Goal: Task Accomplishment & Management: Manage account settings

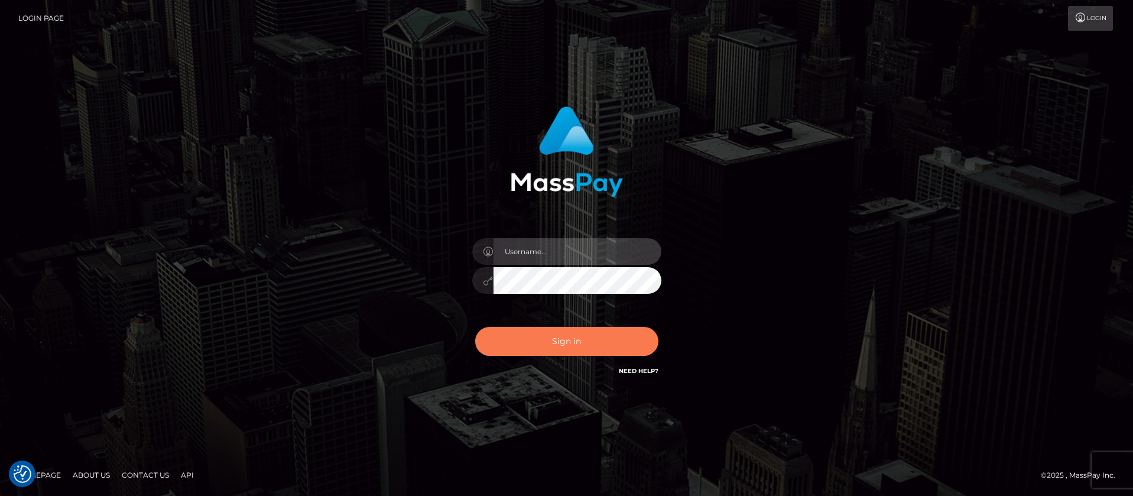
type input "balsaberisic"
click at [532, 337] on button "Sign in" at bounding box center [566, 341] width 183 height 29
type input "balsaberisic"
click at [532, 337] on button "Sign in" at bounding box center [566, 341] width 183 height 29
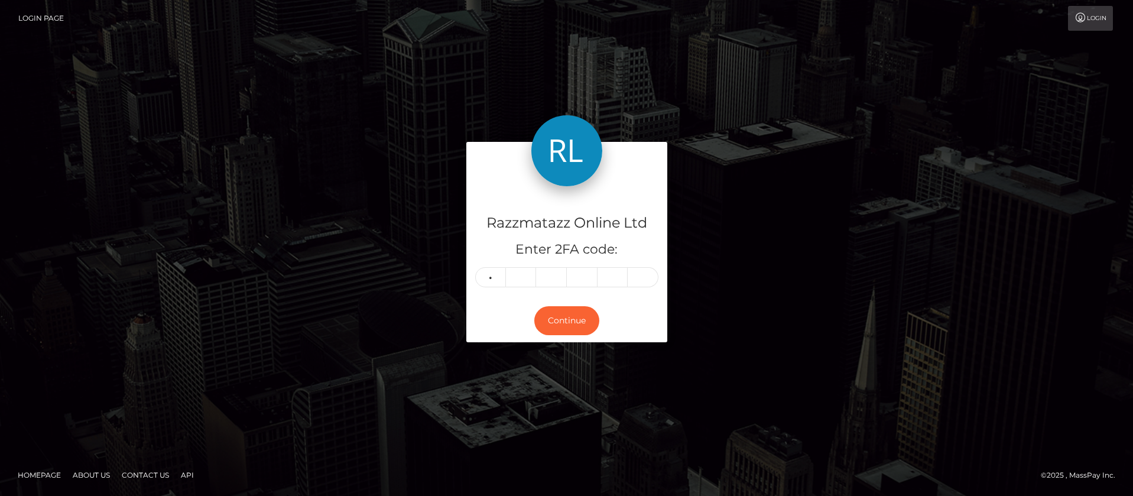
type input "1"
type input "2"
type input "3"
type input "1"
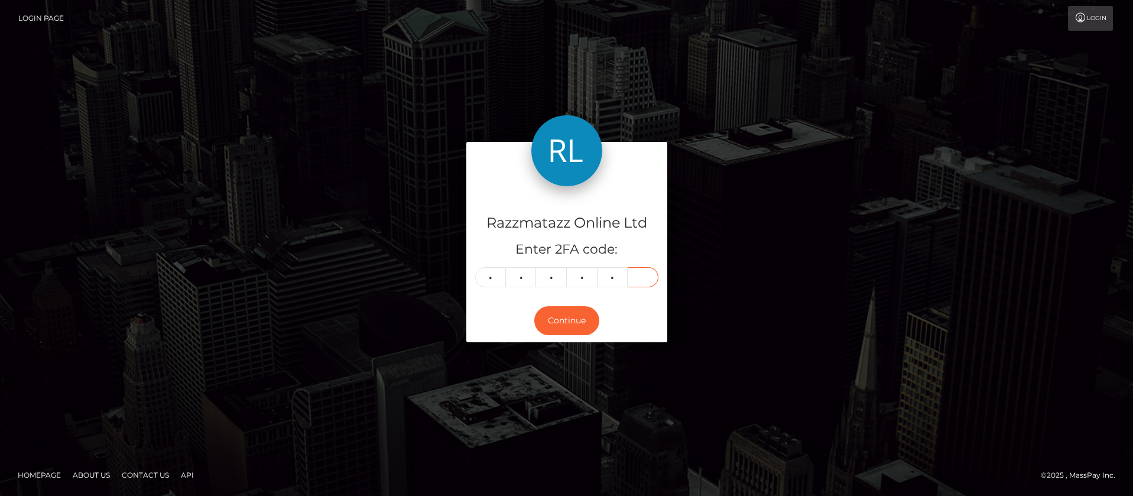
type input "2"
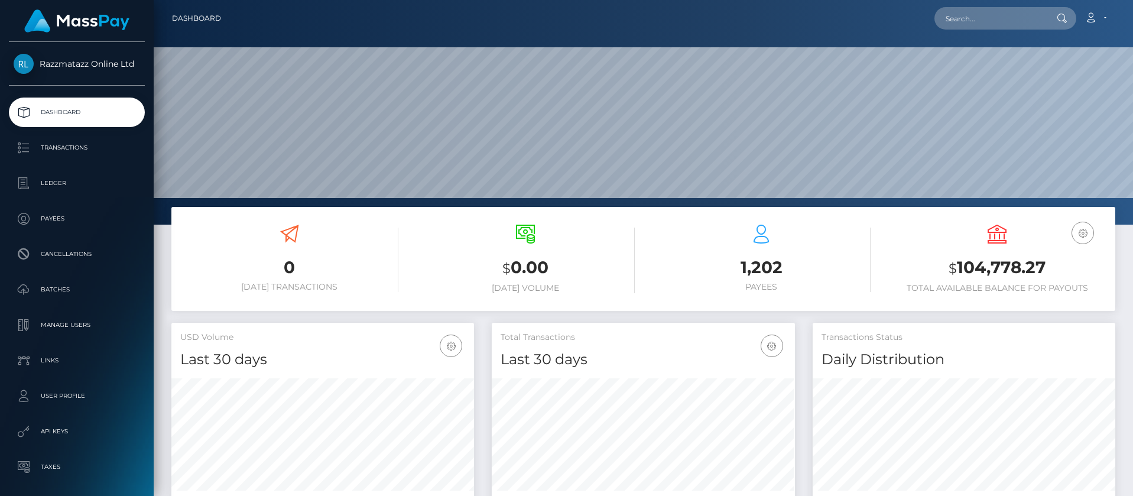
scroll to position [210, 303]
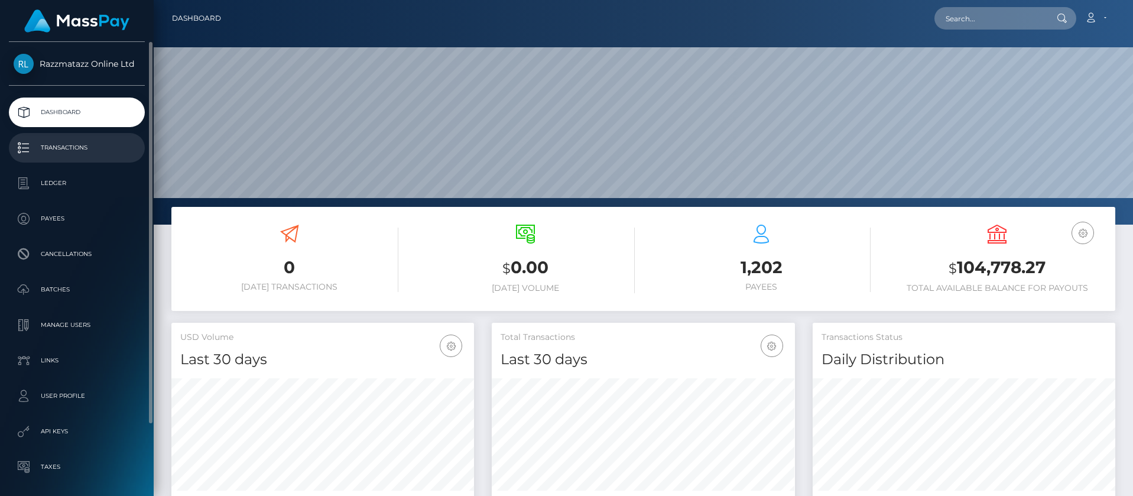
click at [96, 144] on p "Transactions" at bounding box center [77, 148] width 126 height 18
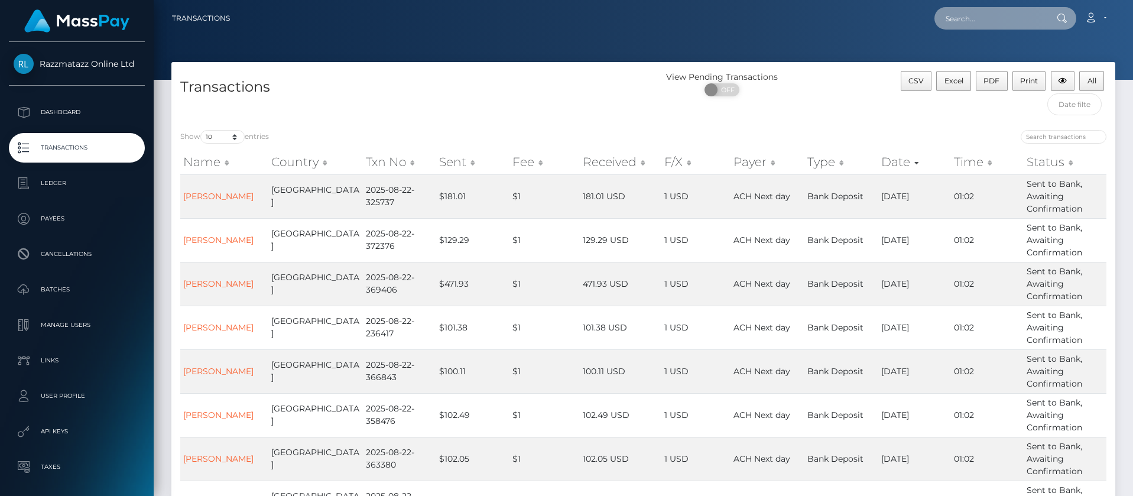
click at [975, 22] on input "text" at bounding box center [989, 18] width 111 height 22
paste input "[PERSON_NAME]"
type input "[PERSON_NAME]"
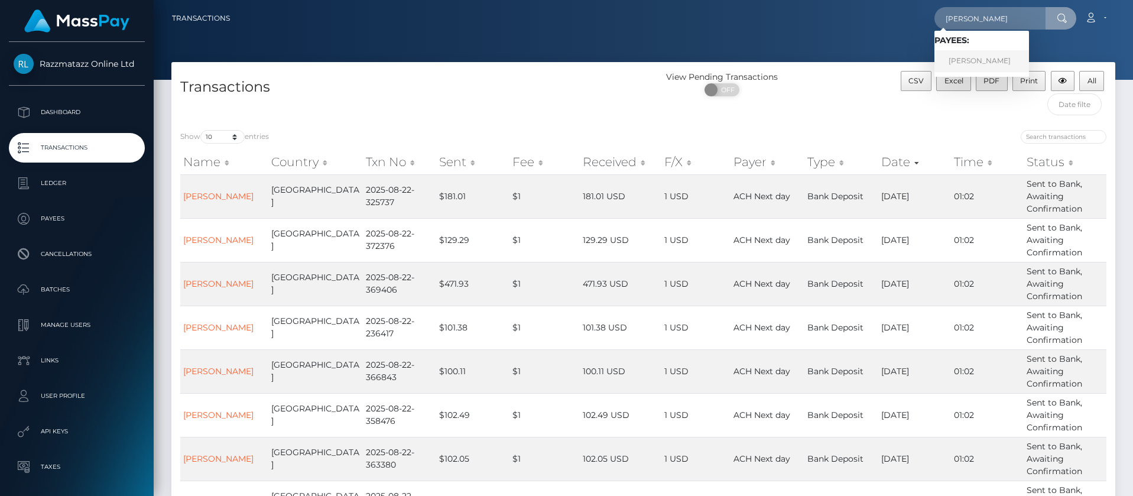
click at [975, 57] on link "[PERSON_NAME]" at bounding box center [981, 61] width 95 height 22
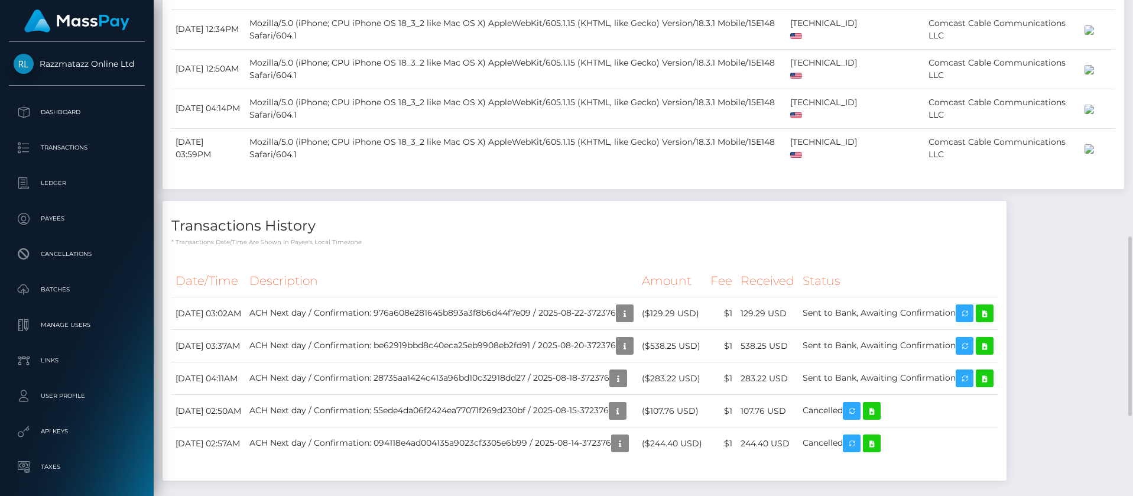
scroll to position [827, 0]
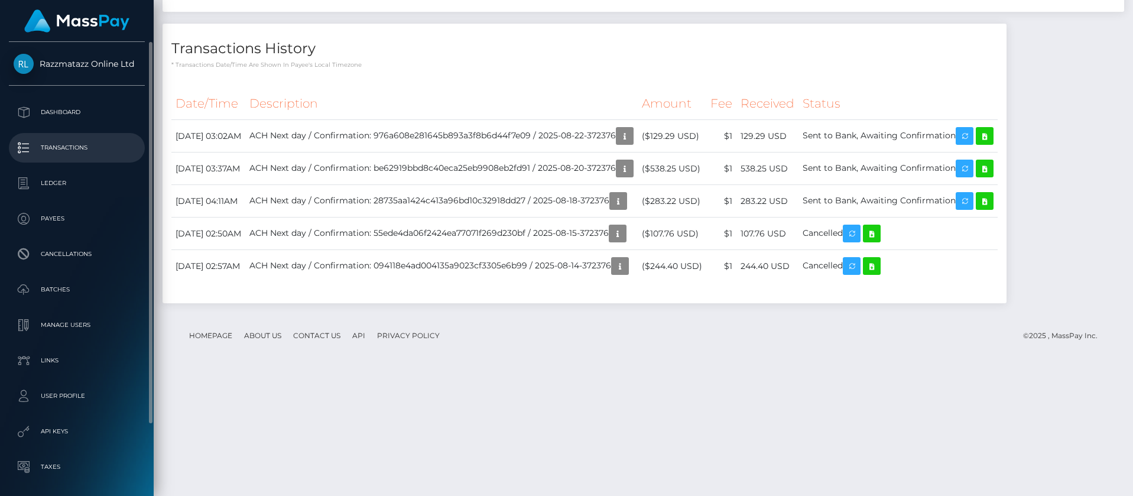
click at [97, 156] on p "Transactions" at bounding box center [77, 148] width 126 height 18
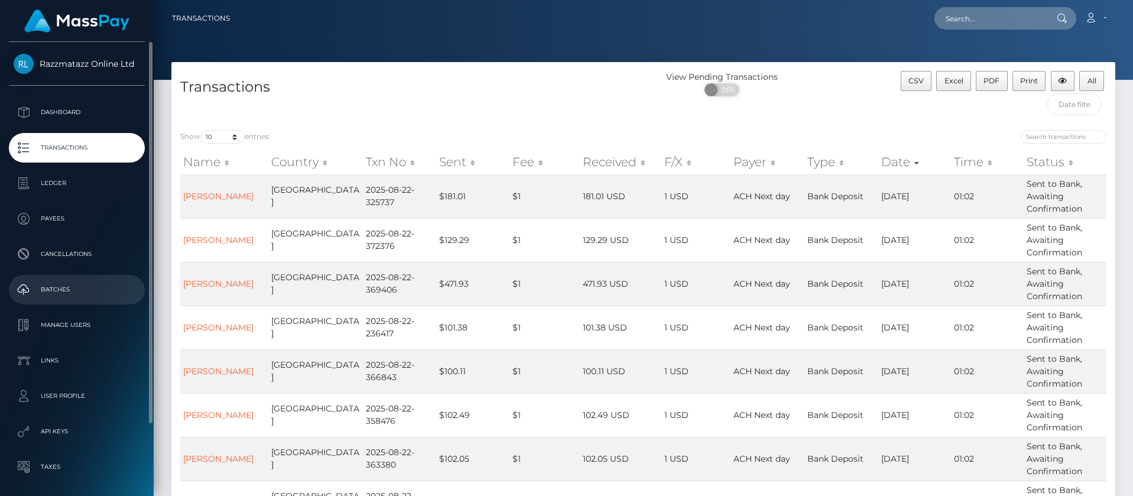
click at [82, 287] on p "Batches" at bounding box center [77, 290] width 126 height 18
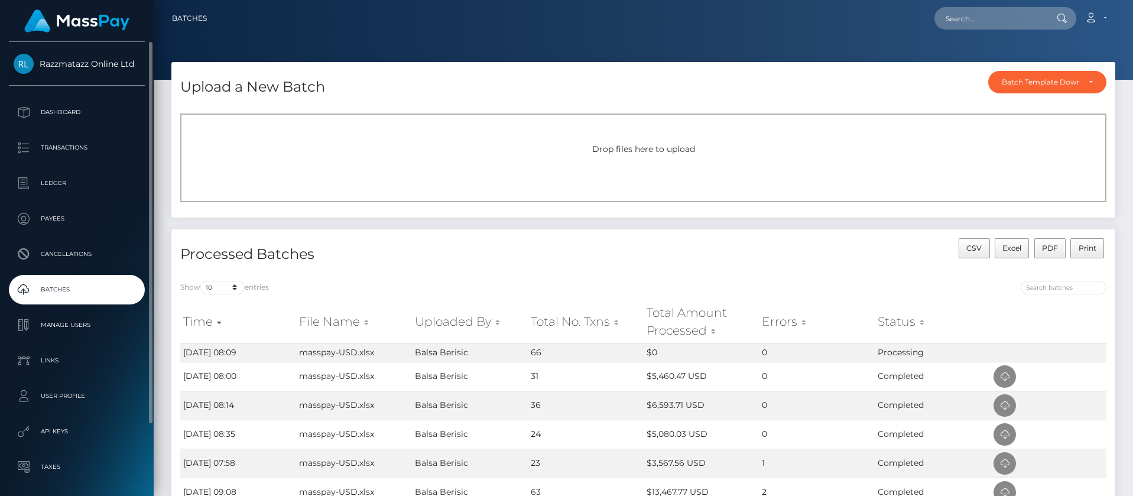
click at [112, 287] on p "Batches" at bounding box center [77, 290] width 126 height 18
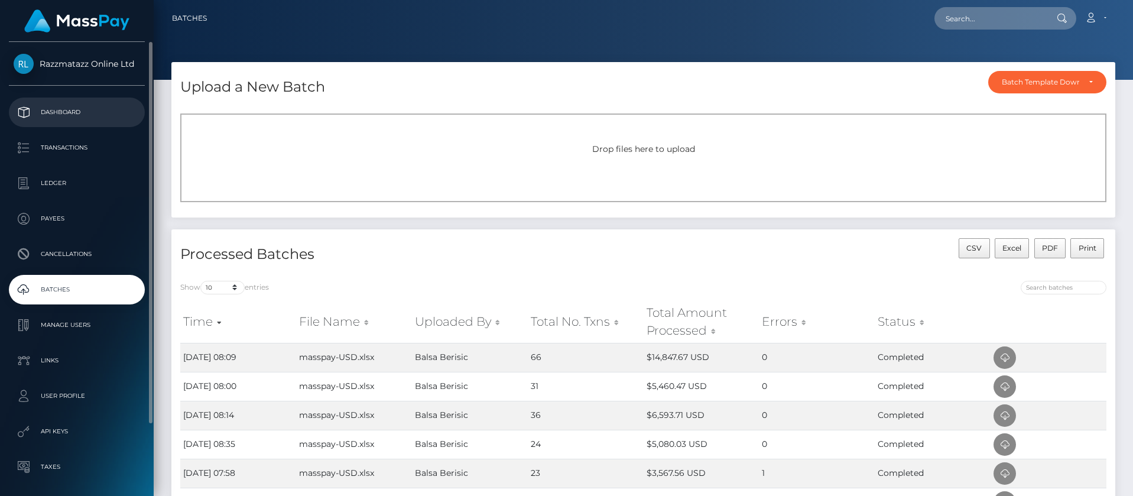
click at [88, 119] on p "Dashboard" at bounding box center [77, 112] width 126 height 18
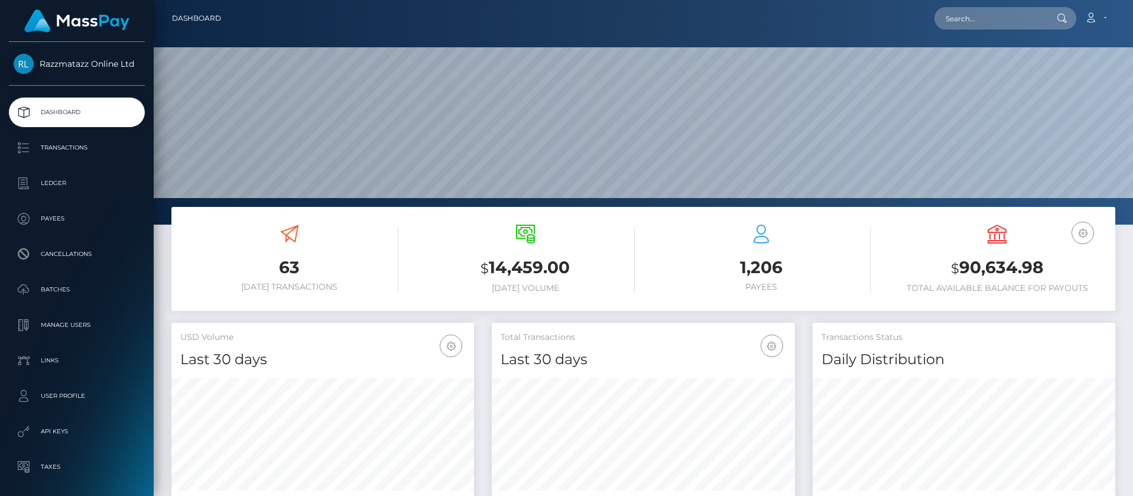
scroll to position [210, 303]
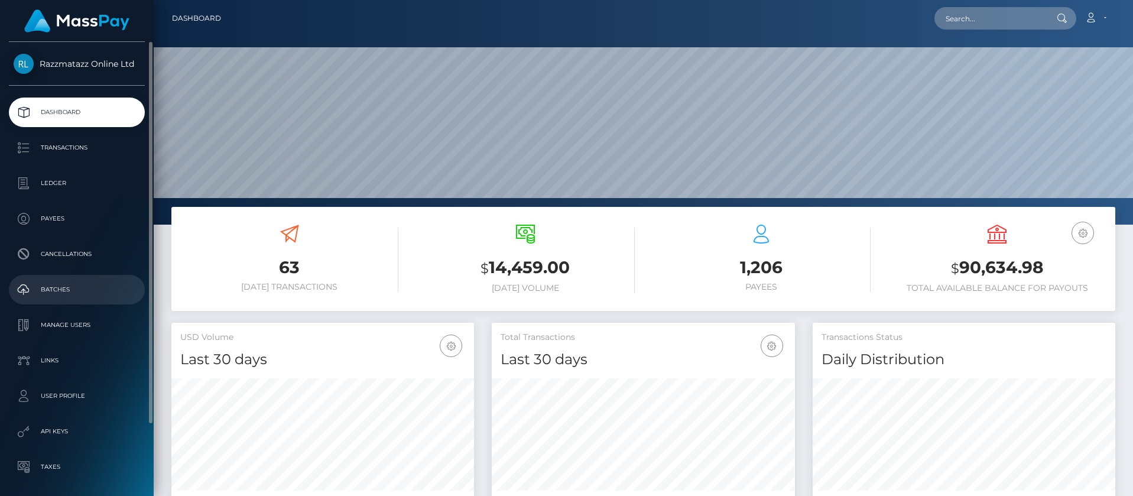
click at [85, 286] on p "Batches" at bounding box center [77, 290] width 126 height 18
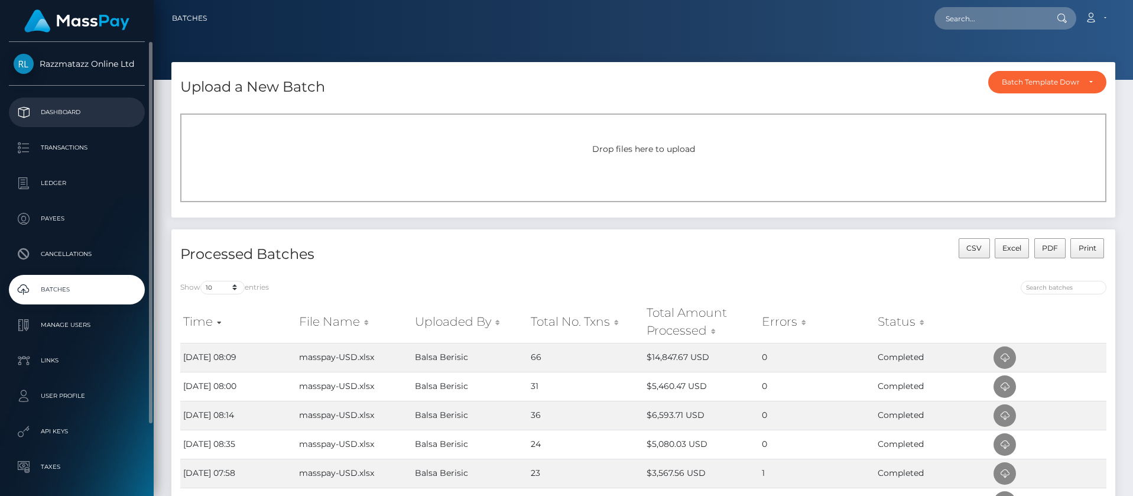
click at [133, 106] on p "Dashboard" at bounding box center [77, 112] width 126 height 18
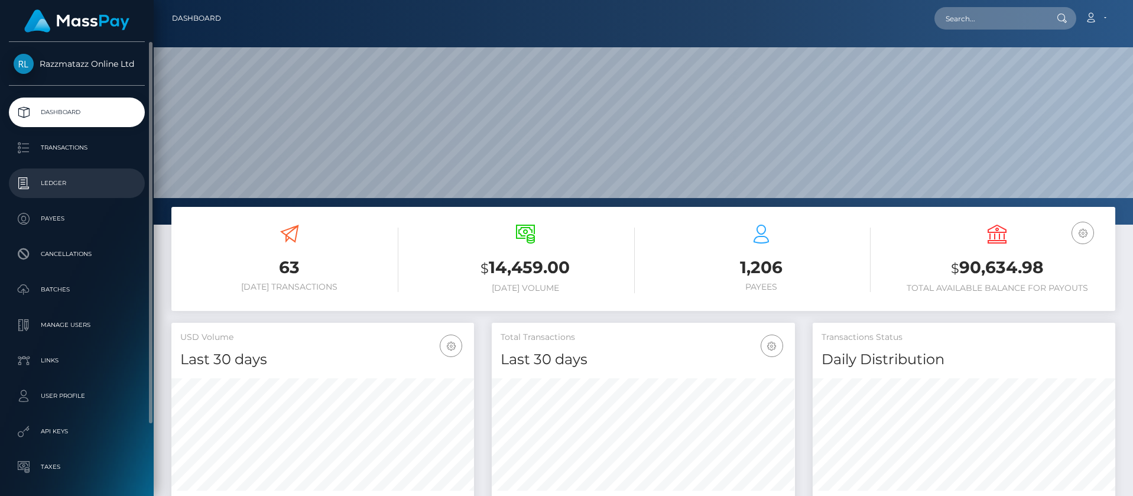
scroll to position [210, 303]
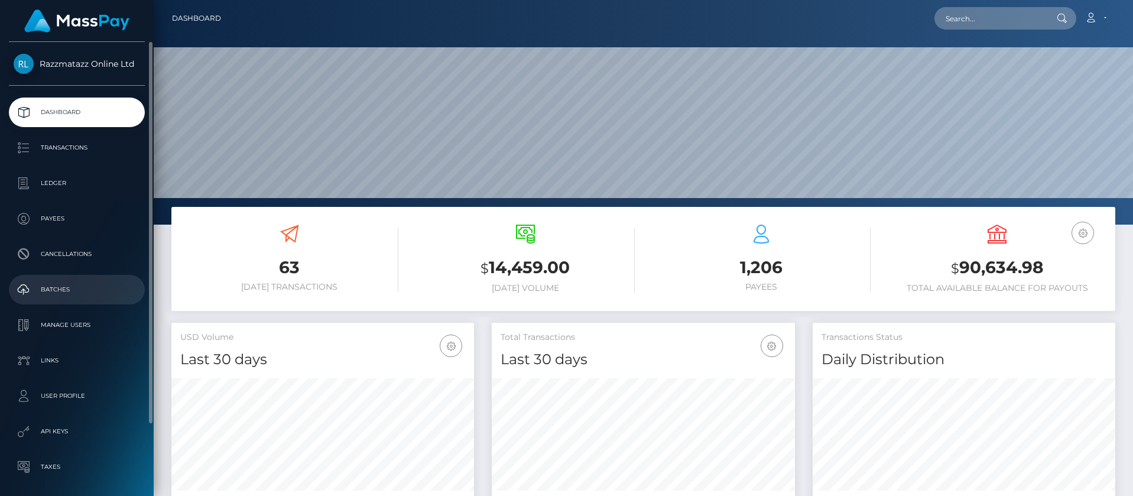
click at [77, 294] on p "Batches" at bounding box center [77, 290] width 126 height 18
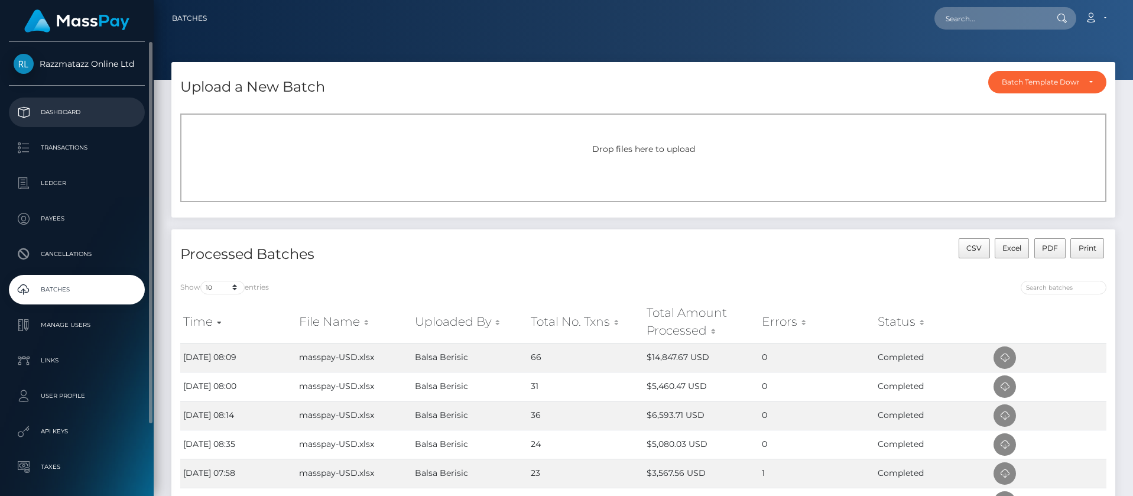
click at [61, 117] on p "Dashboard" at bounding box center [77, 112] width 126 height 18
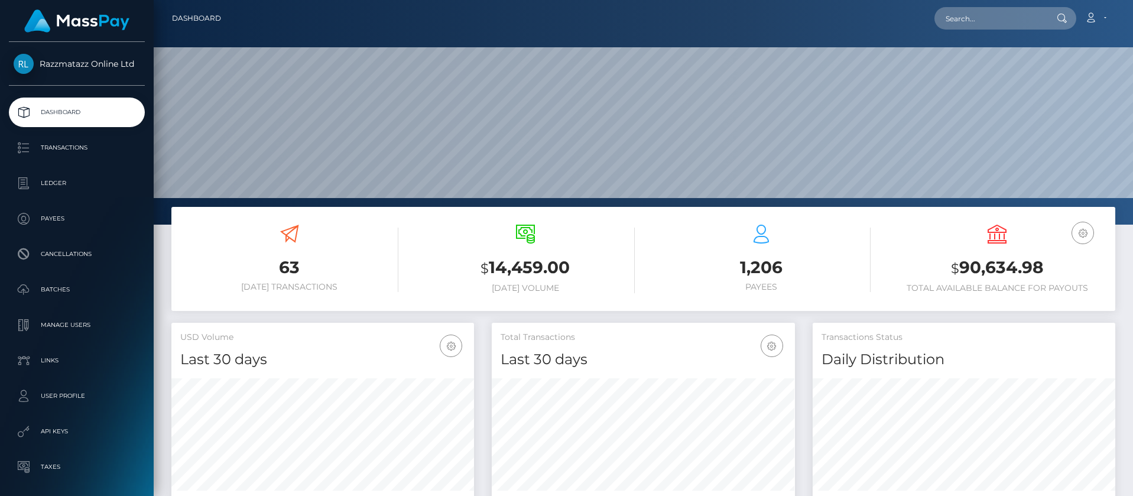
scroll to position [210, 303]
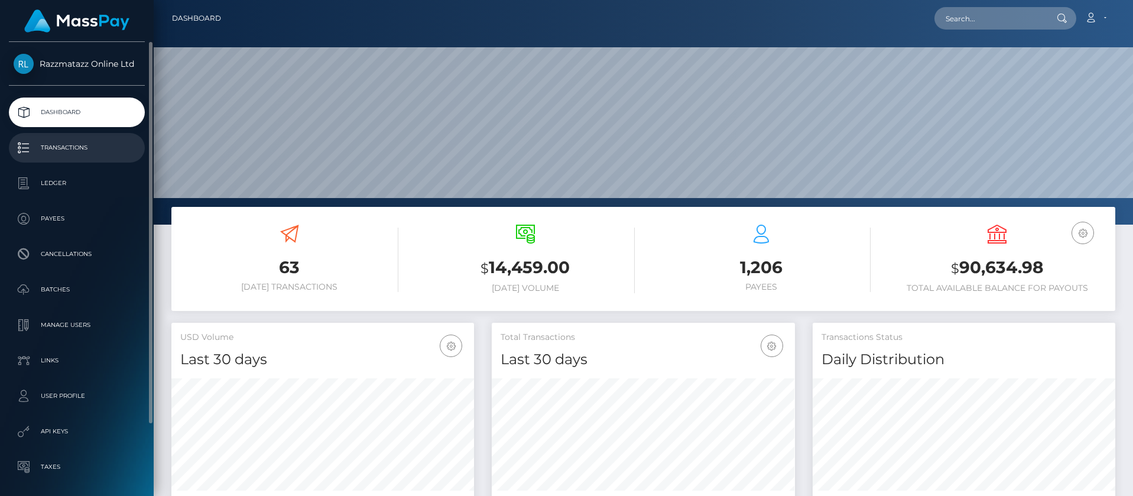
click at [83, 153] on p "Transactions" at bounding box center [77, 148] width 126 height 18
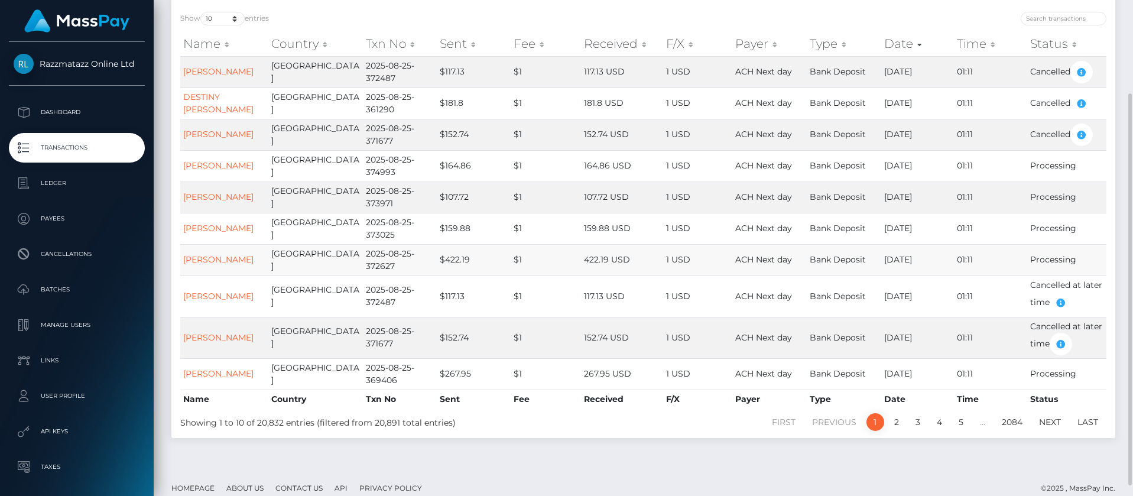
scroll to position [131, 0]
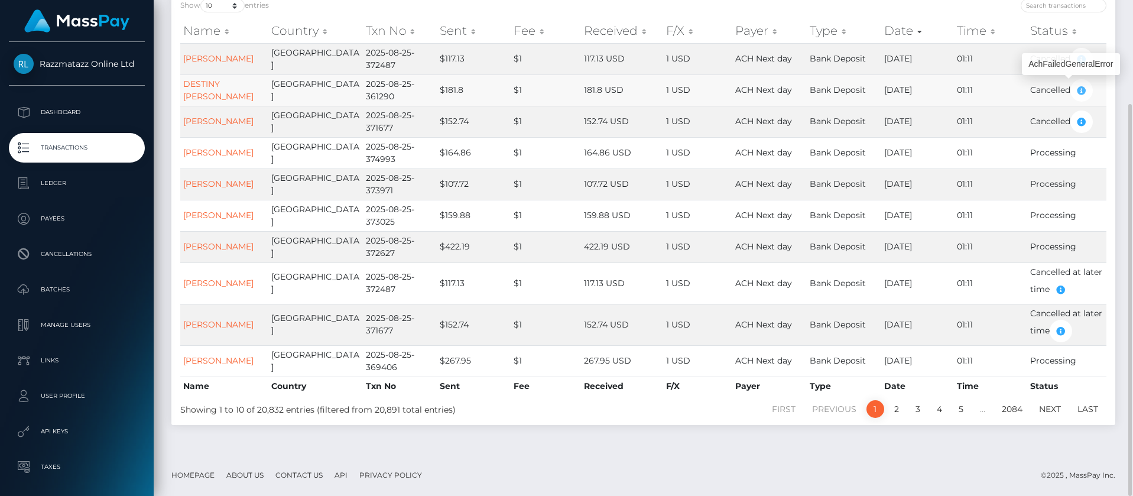
click at [1078, 92] on icon "button" at bounding box center [1081, 90] width 14 height 15
click at [907, 414] on li "3" at bounding box center [917, 409] width 21 height 18
click at [900, 412] on link "2" at bounding box center [896, 409] width 18 height 18
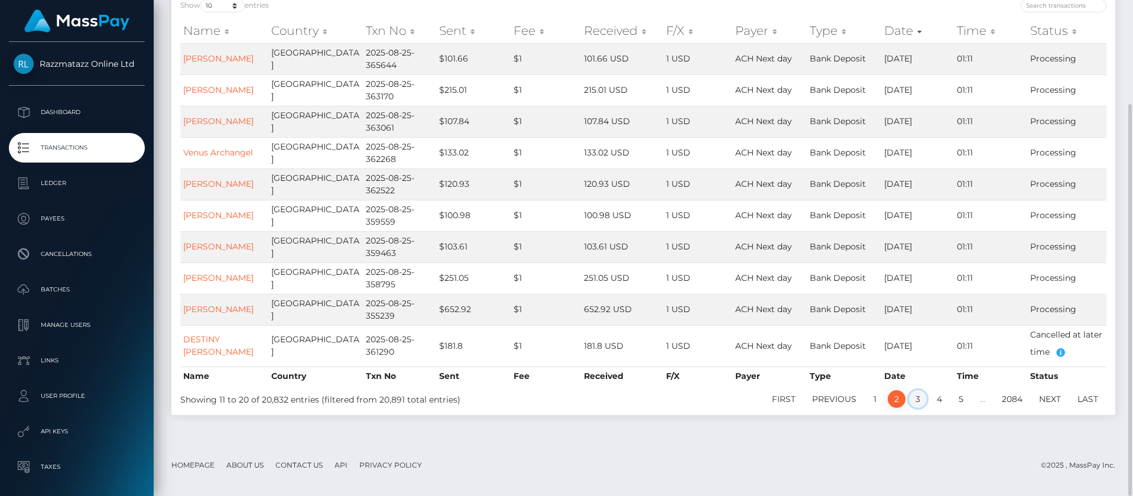
click at [913, 402] on link "3" at bounding box center [918, 399] width 18 height 18
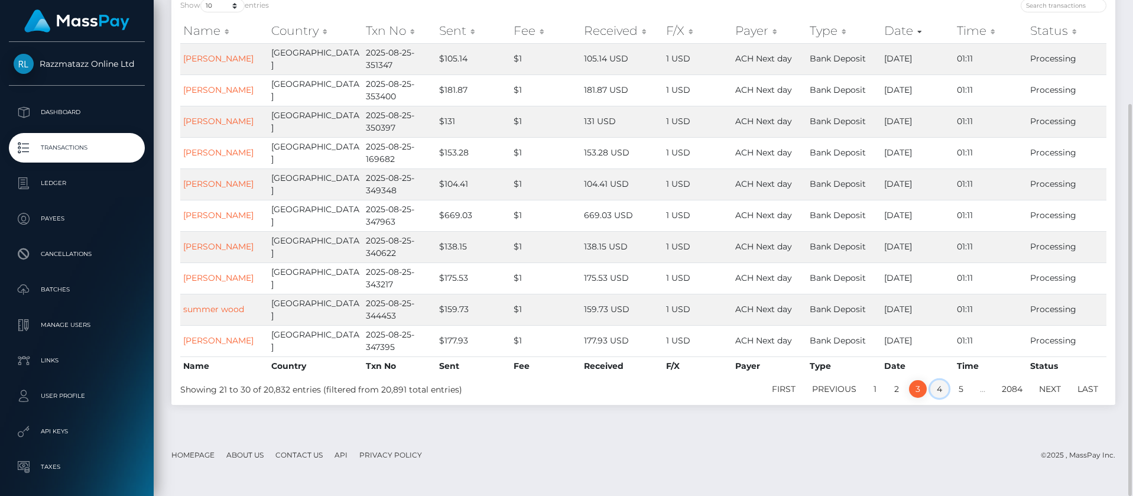
click at [933, 388] on link "4" at bounding box center [939, 389] width 18 height 18
click at [962, 381] on link "5" at bounding box center [961, 389] width 18 height 18
click at [960, 392] on link "6" at bounding box center [960, 389] width 18 height 18
click at [964, 390] on link "7" at bounding box center [961, 389] width 18 height 18
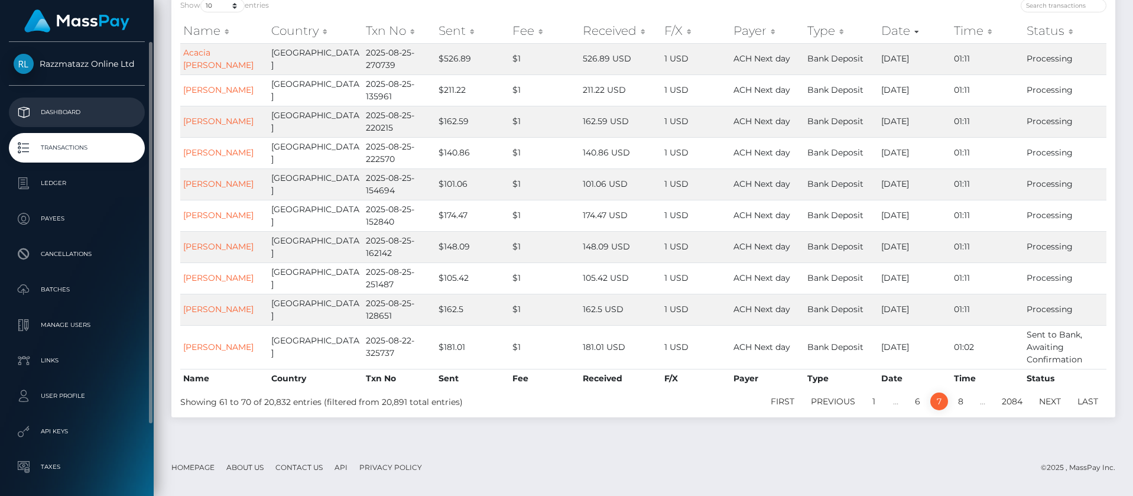
click at [93, 112] on p "Dashboard" at bounding box center [77, 112] width 126 height 18
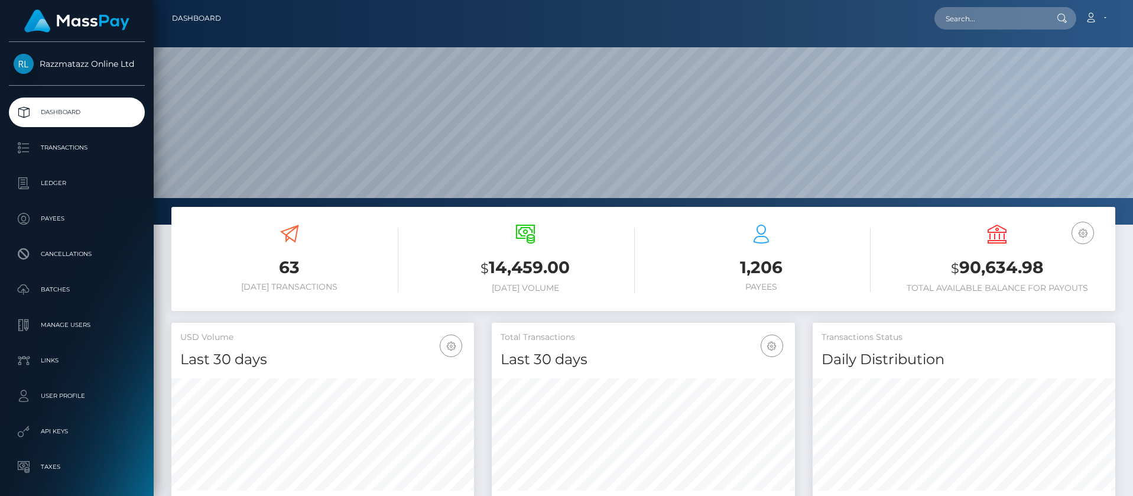
scroll to position [210, 303]
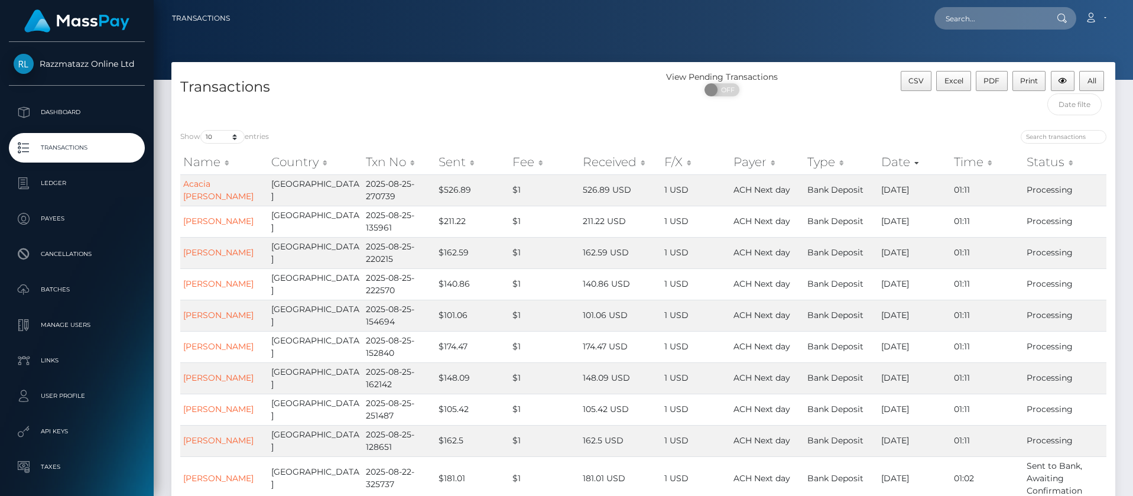
scroll to position [123, 0]
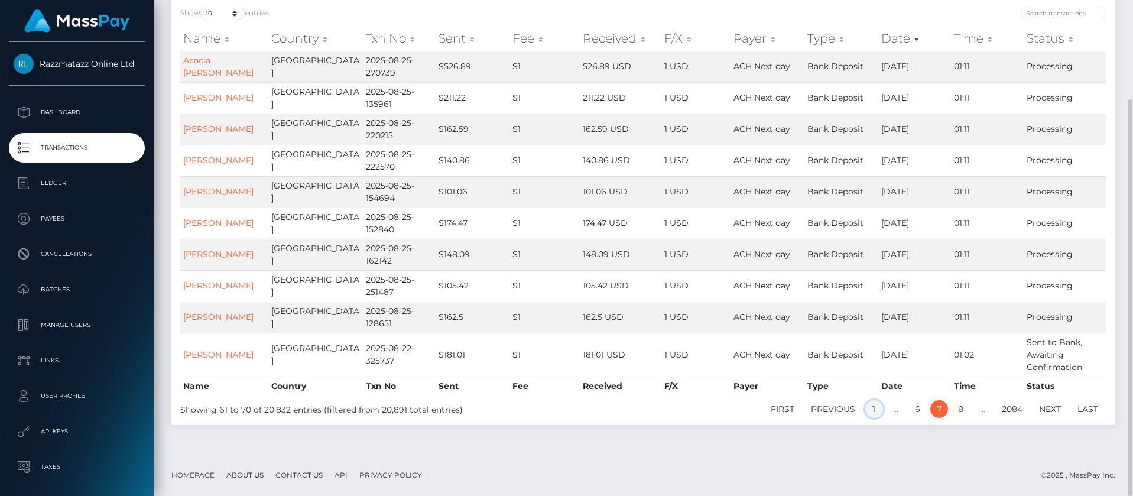
click at [877, 409] on link "1" at bounding box center [874, 409] width 18 height 18
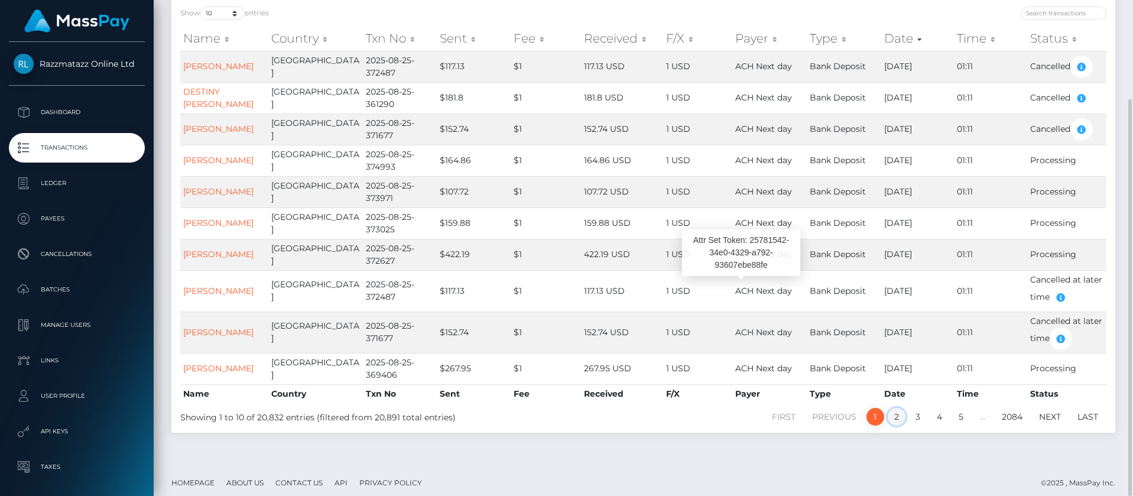
click at [894, 415] on link "2" at bounding box center [896, 417] width 18 height 18
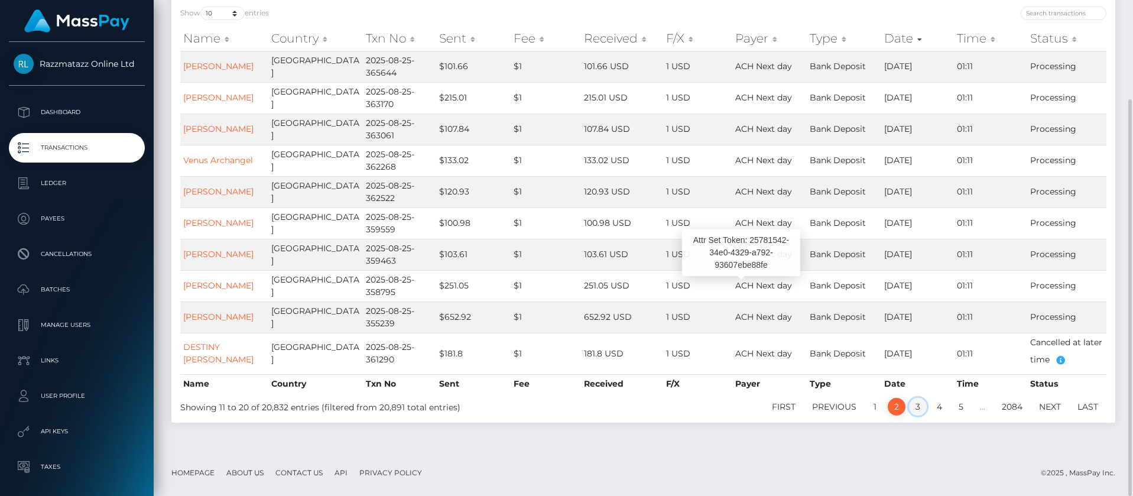
click at [912, 403] on link "3" at bounding box center [918, 407] width 18 height 18
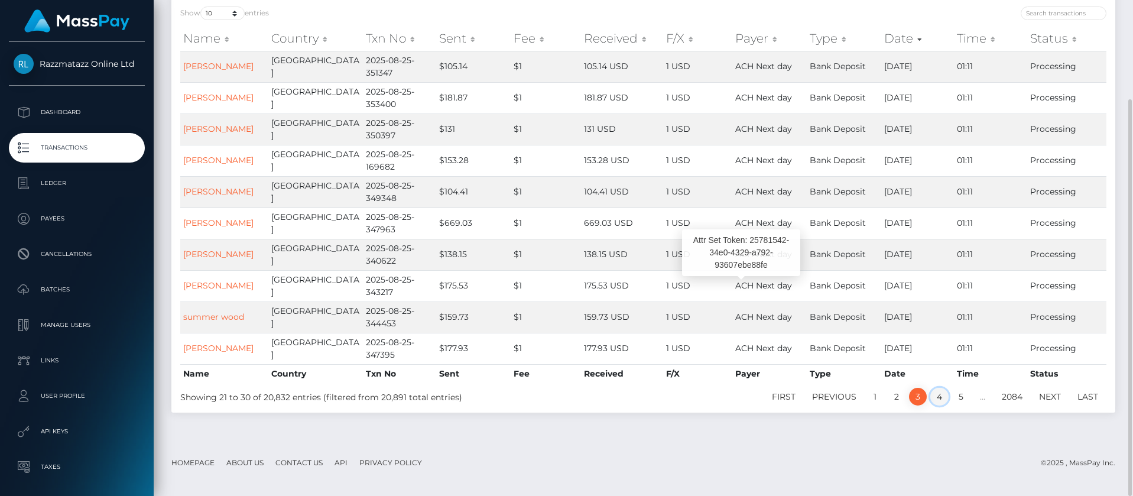
click at [938, 390] on link "4" at bounding box center [939, 397] width 18 height 18
click at [877, 398] on link "1" at bounding box center [875, 397] width 18 height 18
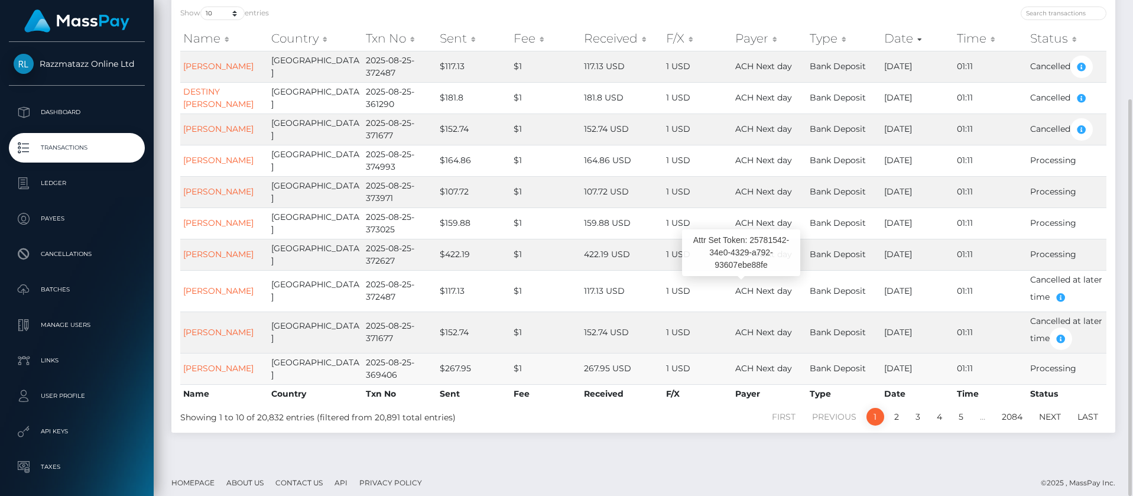
scroll to position [94, 0]
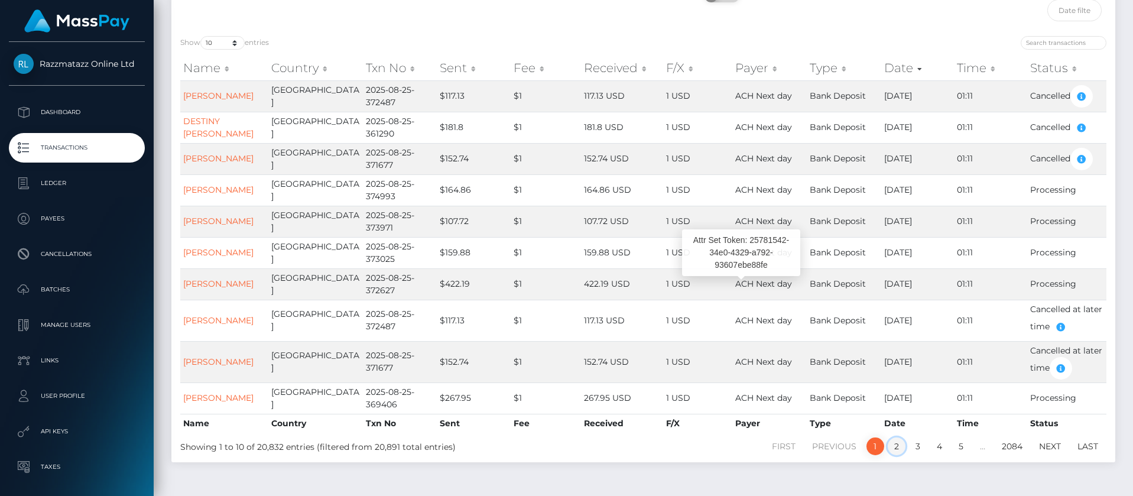
click at [892, 448] on link "2" at bounding box center [896, 446] width 18 height 18
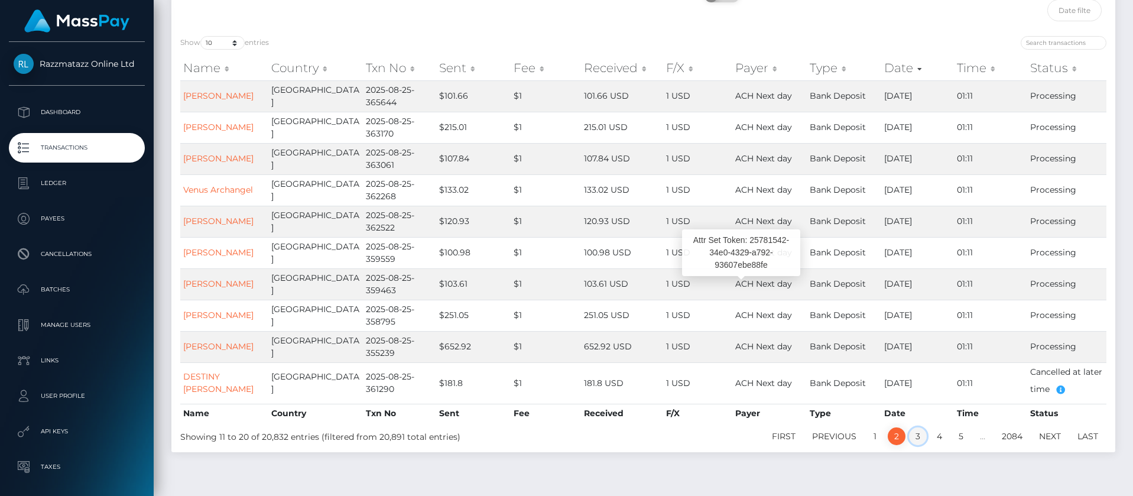
click at [913, 440] on link "3" at bounding box center [918, 436] width 18 height 18
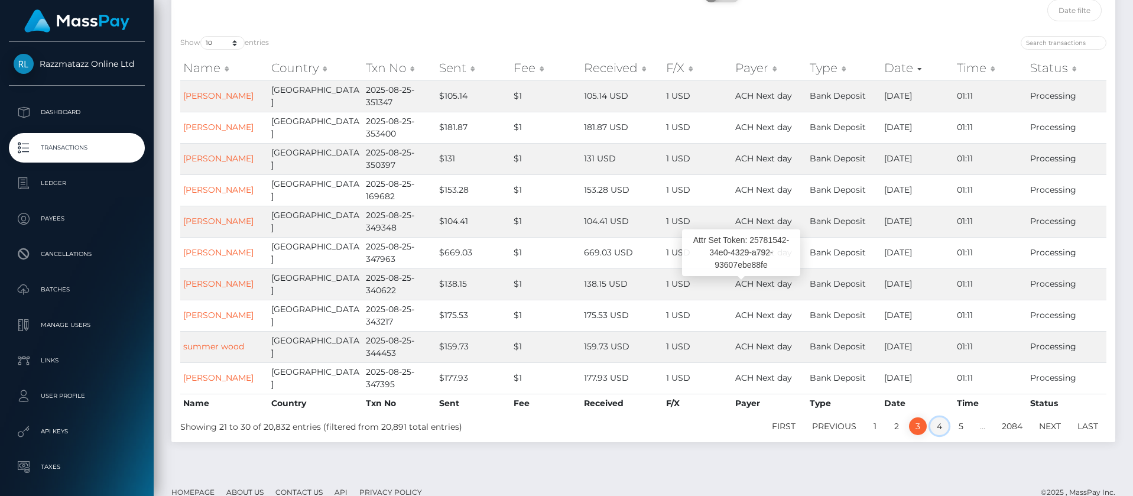
click at [938, 431] on link "4" at bounding box center [939, 426] width 18 height 18
click at [964, 432] on link "5" at bounding box center [961, 426] width 18 height 18
click at [962, 427] on link "6" at bounding box center [960, 426] width 18 height 18
click at [958, 429] on link "7" at bounding box center [961, 426] width 18 height 18
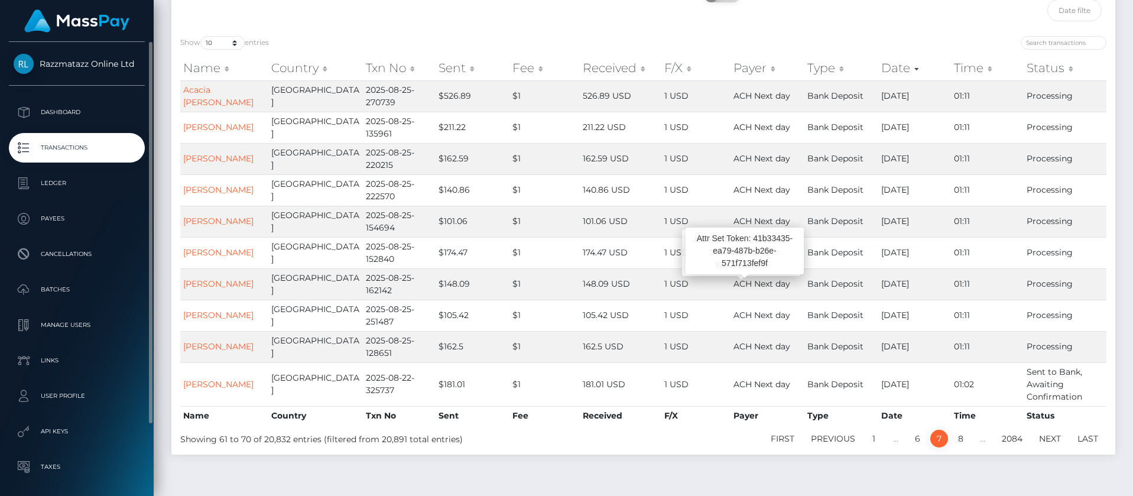
click at [87, 273] on ul "Dashboard Transactions Ledger Payees Cancellations Batches Links" at bounding box center [77, 306] width 154 height 419
click at [86, 278] on link "Batches" at bounding box center [77, 290] width 136 height 30
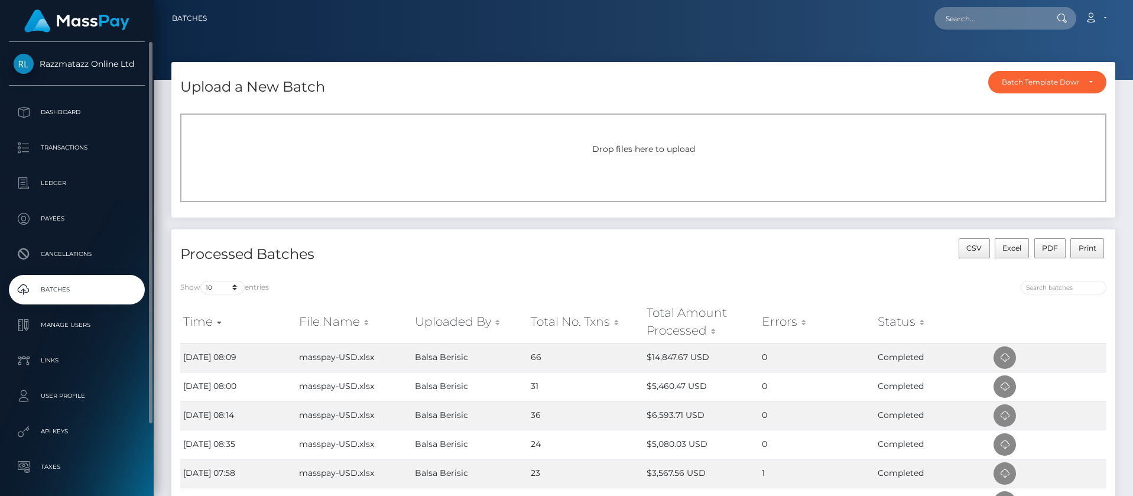
click at [76, 287] on p "Batches" at bounding box center [77, 290] width 126 height 18
click at [97, 141] on p "Transactions" at bounding box center [77, 148] width 126 height 18
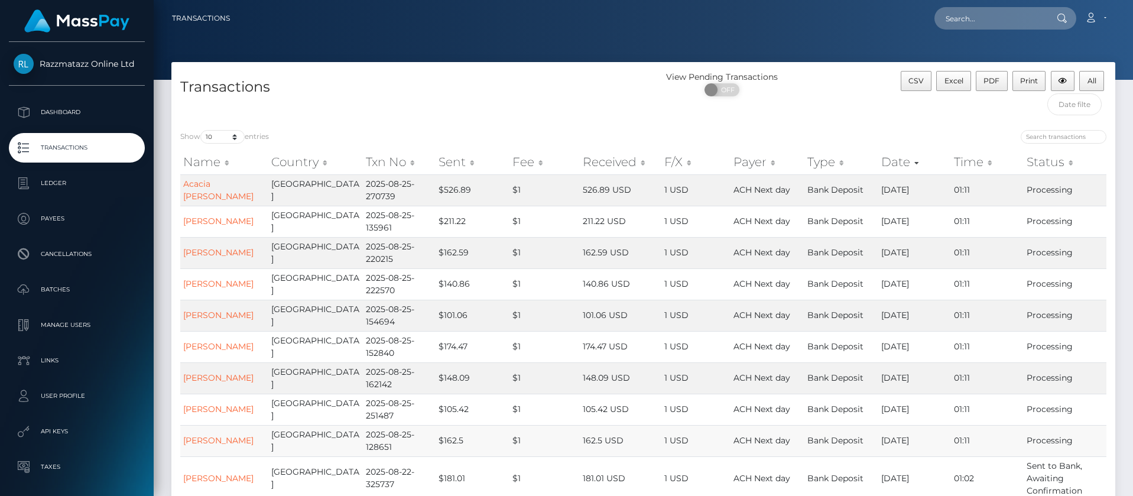
scroll to position [123, 0]
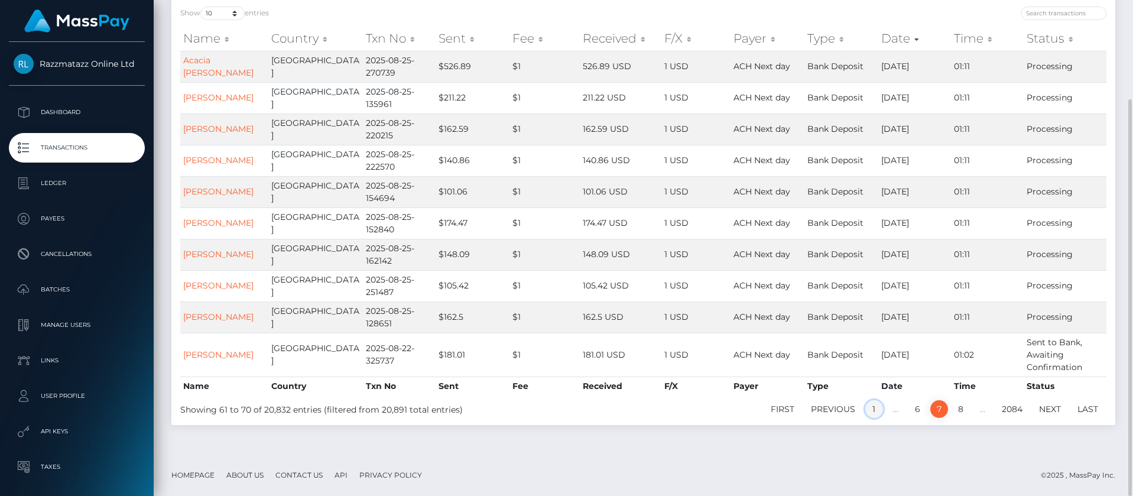
click at [876, 411] on link "1" at bounding box center [874, 409] width 18 height 18
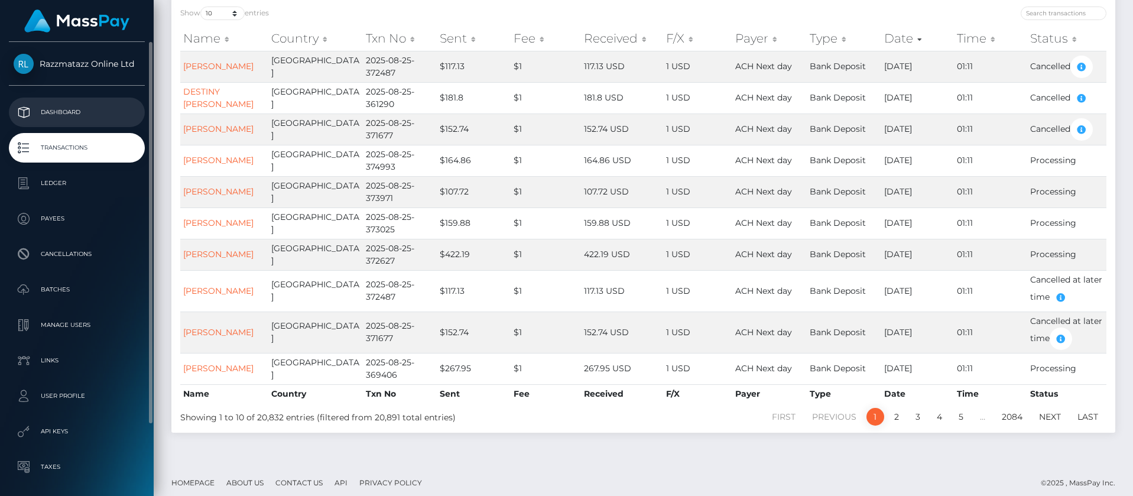
click at [109, 103] on link "Dashboard" at bounding box center [77, 112] width 136 height 30
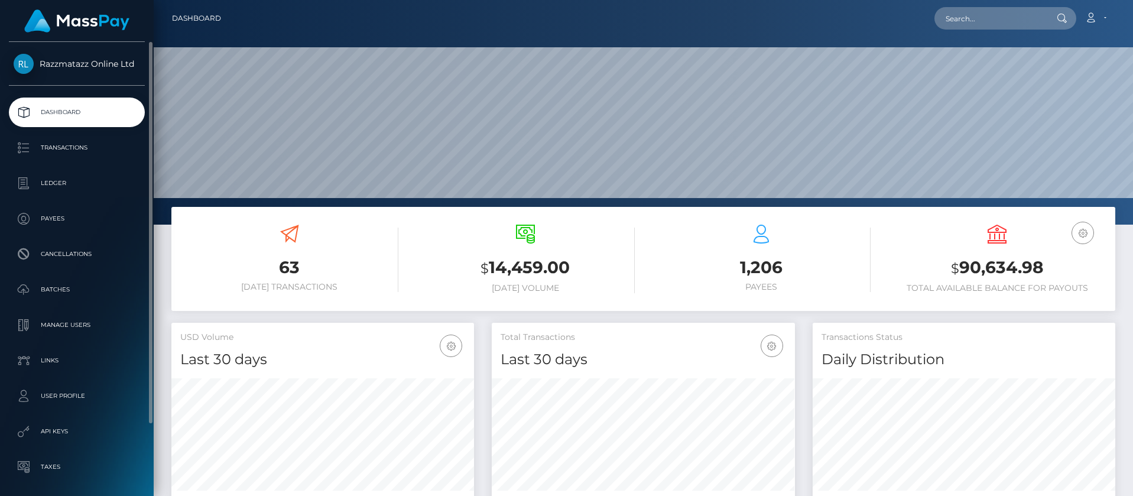
scroll to position [210, 303]
click at [90, 141] on p "Transactions" at bounding box center [77, 148] width 126 height 18
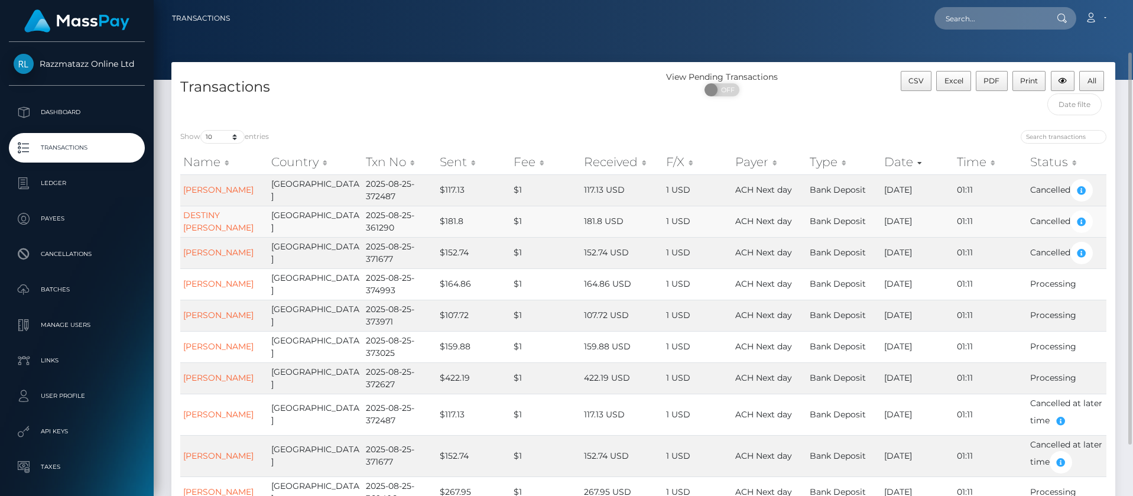
scroll to position [59, 0]
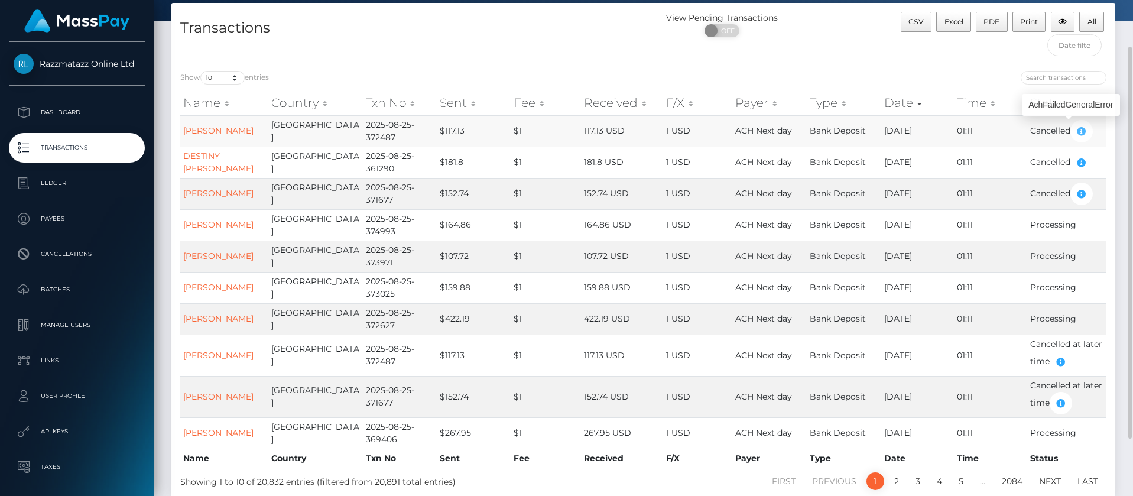
click at [1081, 136] on icon "button" at bounding box center [1081, 131] width 14 height 15
click at [1081, 129] on icon "button" at bounding box center [1081, 131] width 14 height 15
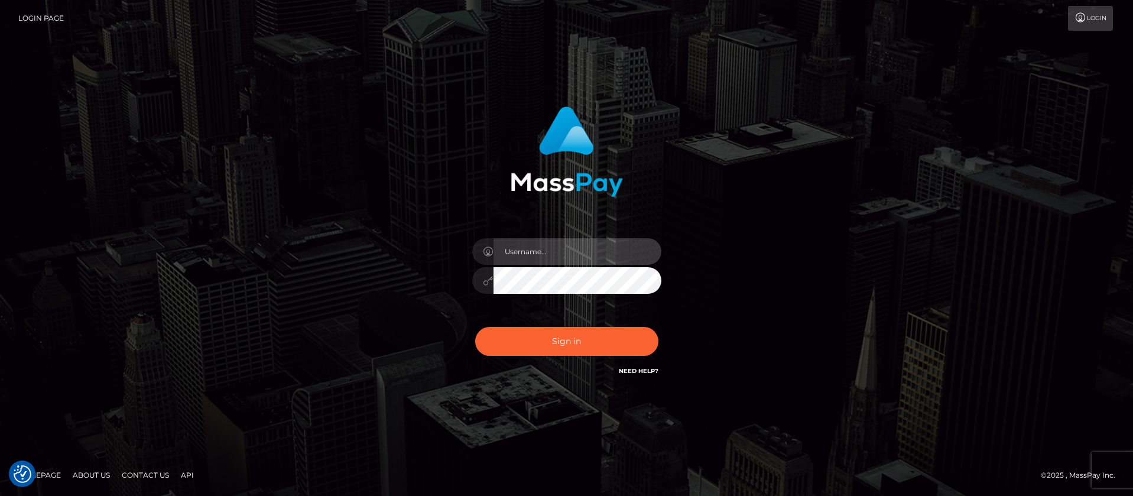
type input "balsaberisic"
click at [545, 356] on div "Sign in Need Help?" at bounding box center [566, 346] width 207 height 53
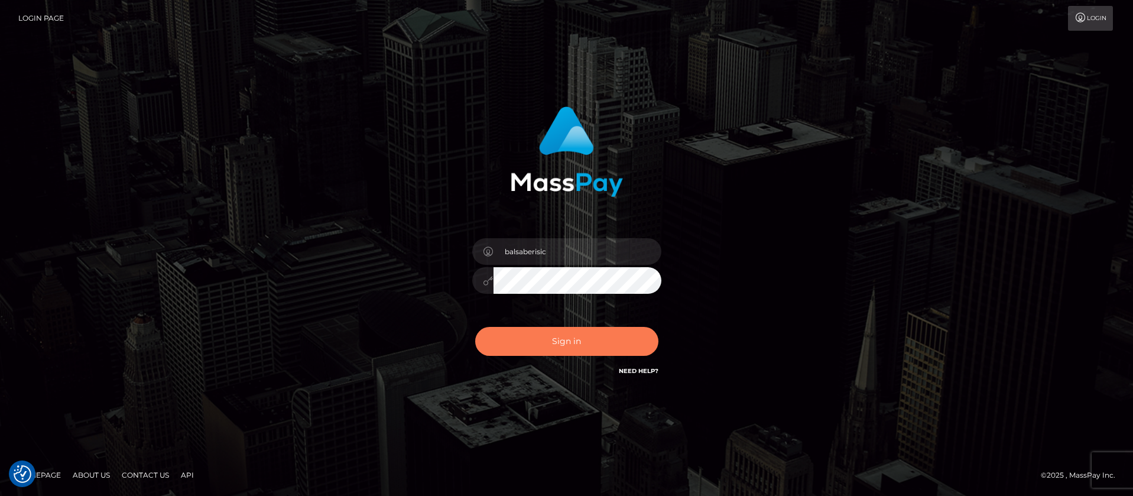
click at [539, 347] on button "Sign in" at bounding box center [566, 341] width 183 height 29
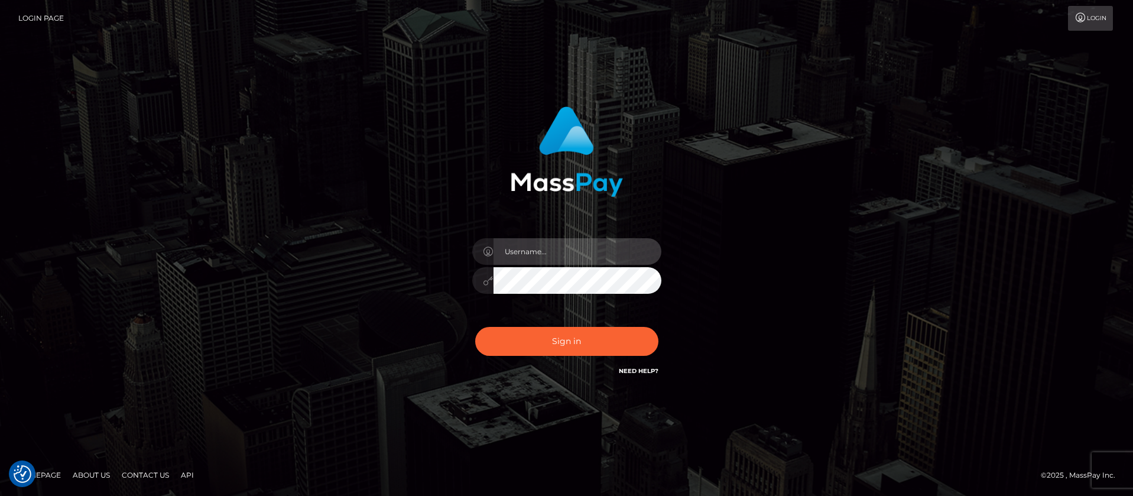
type input "balsaberisic"
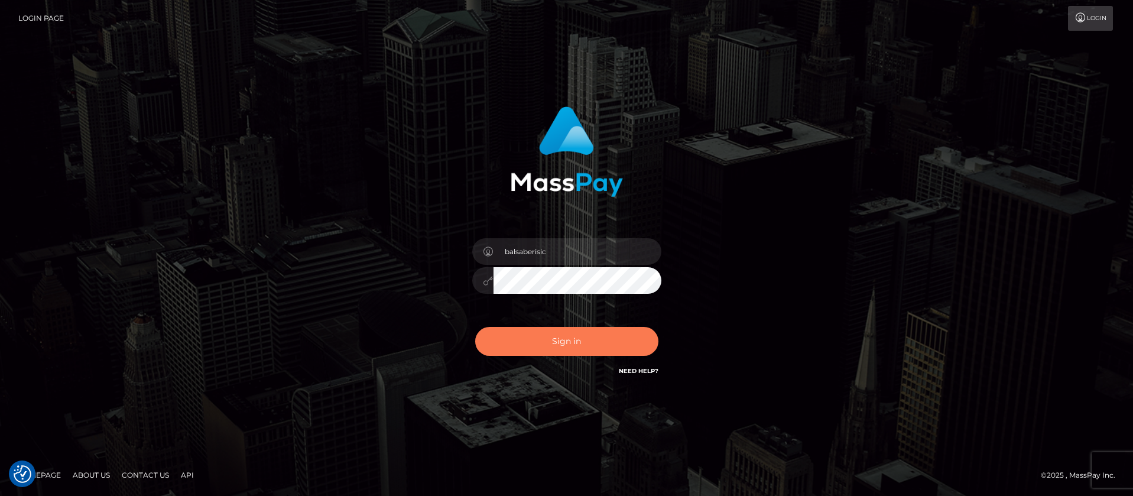
click at [485, 327] on button "Sign in" at bounding box center [566, 341] width 183 height 29
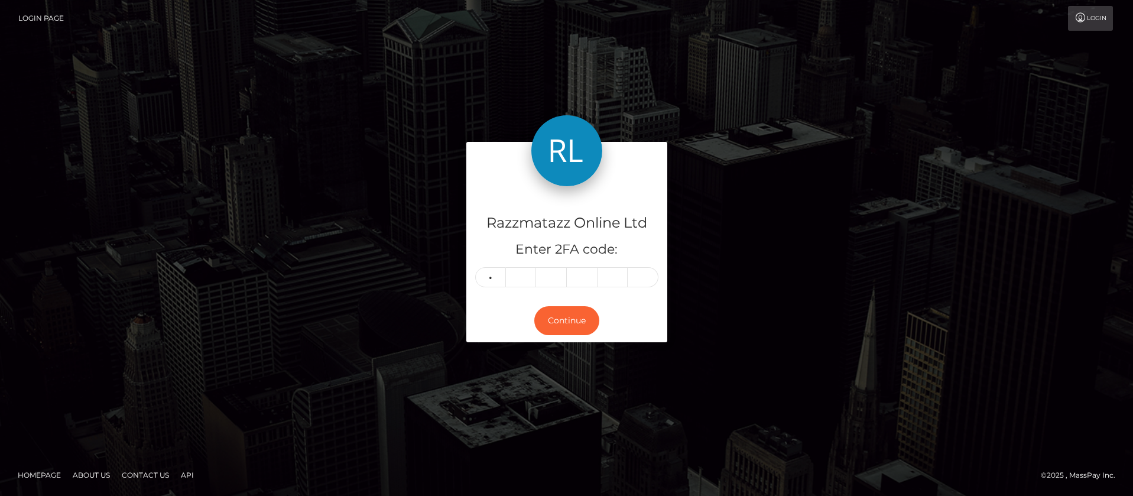
type input "8"
type input "3"
type input "4"
type input "1"
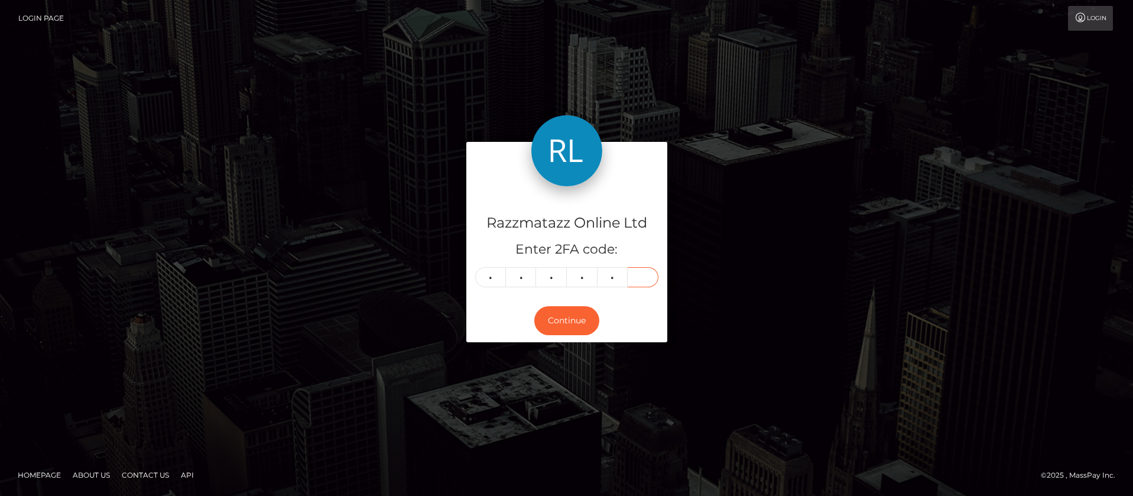
type input "8"
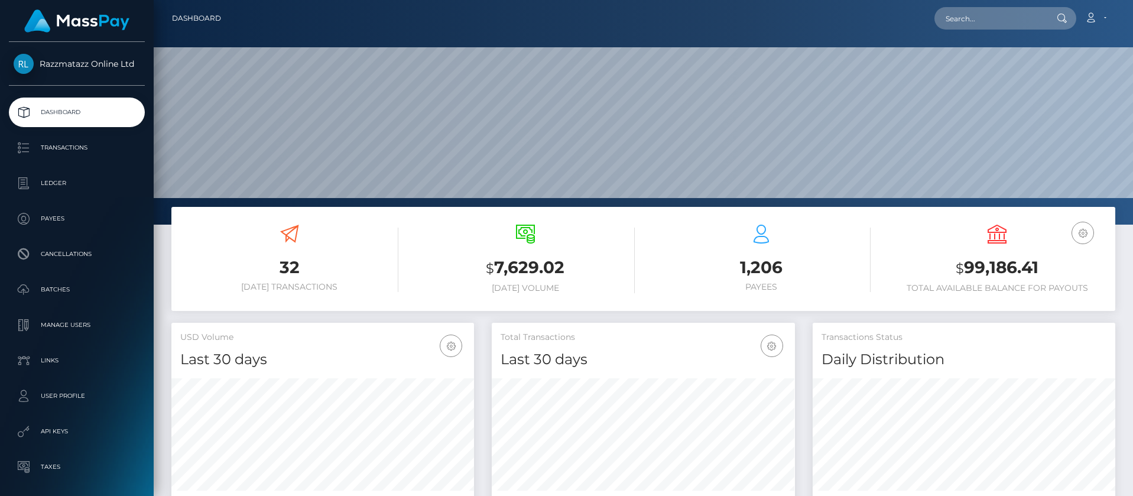
scroll to position [210, 303]
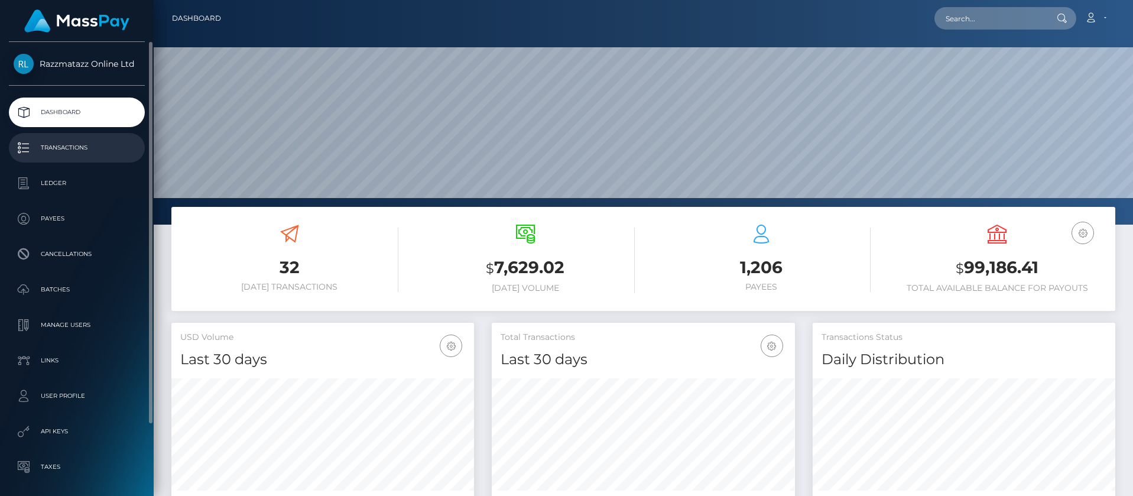
click at [85, 151] on p "Transactions" at bounding box center [77, 148] width 126 height 18
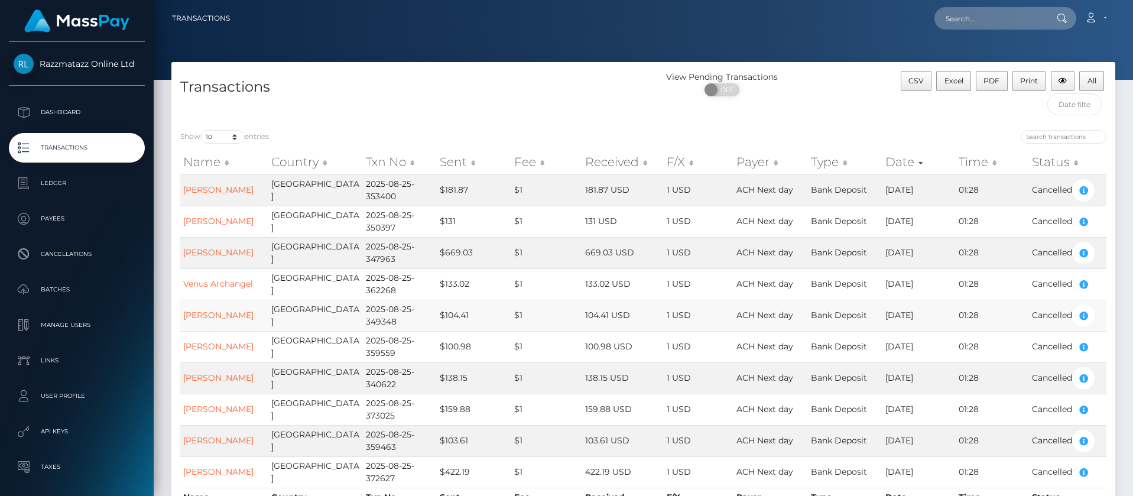
scroll to position [89, 0]
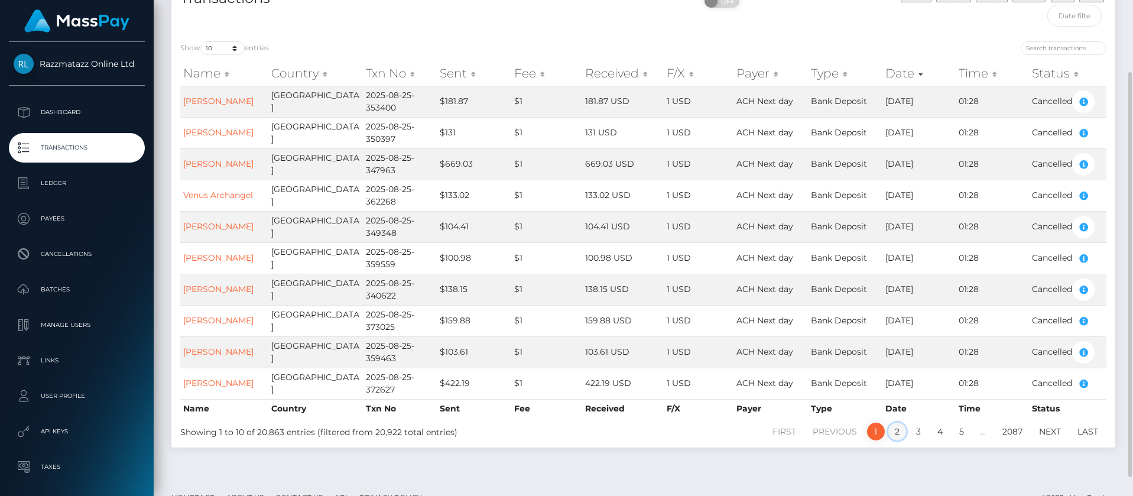
click at [896, 433] on link "2" at bounding box center [897, 431] width 18 height 18
click at [912, 435] on link "3" at bounding box center [918, 431] width 18 height 18
click at [938, 434] on link "4" at bounding box center [939, 431] width 18 height 18
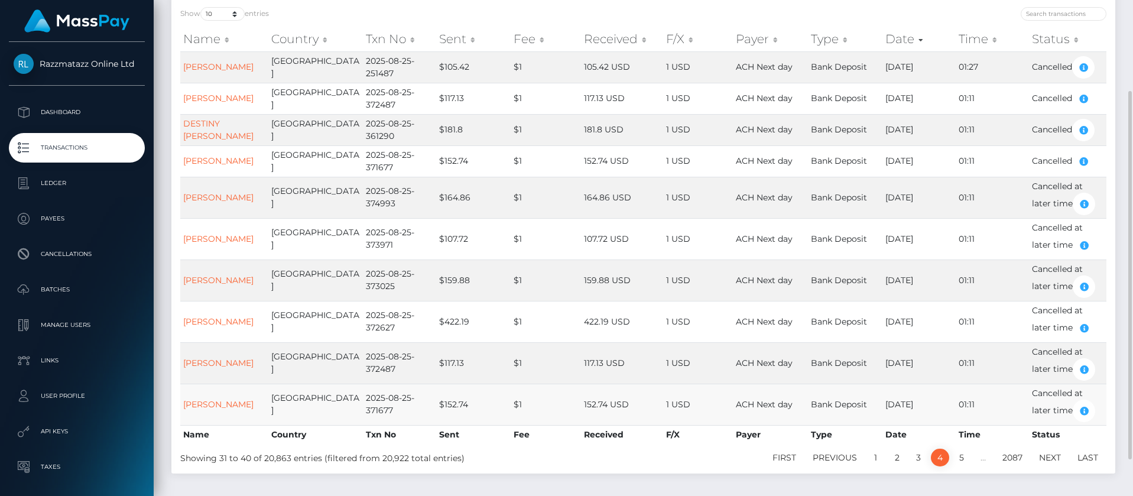
scroll to position [152, 0]
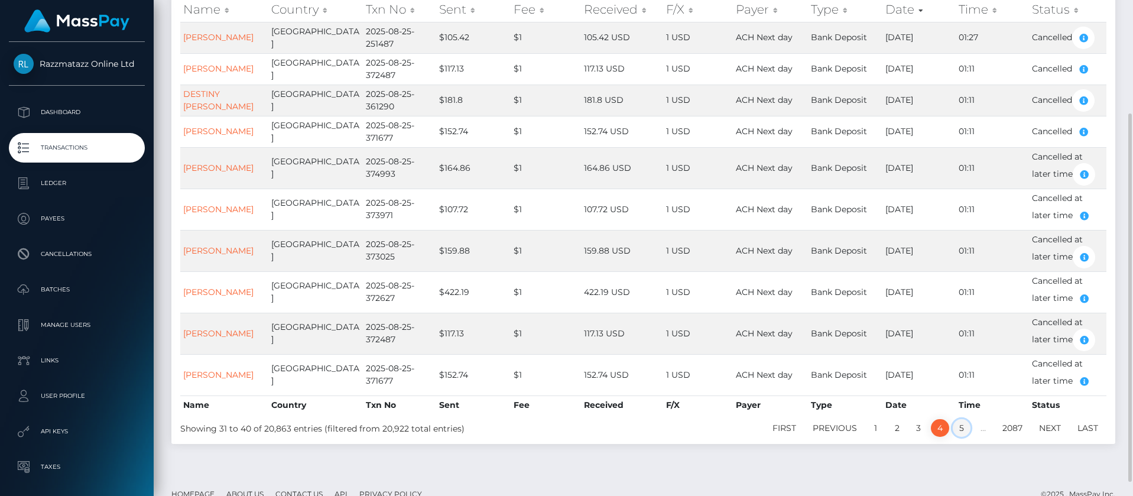
click at [966, 428] on link "5" at bounding box center [961, 428] width 18 height 18
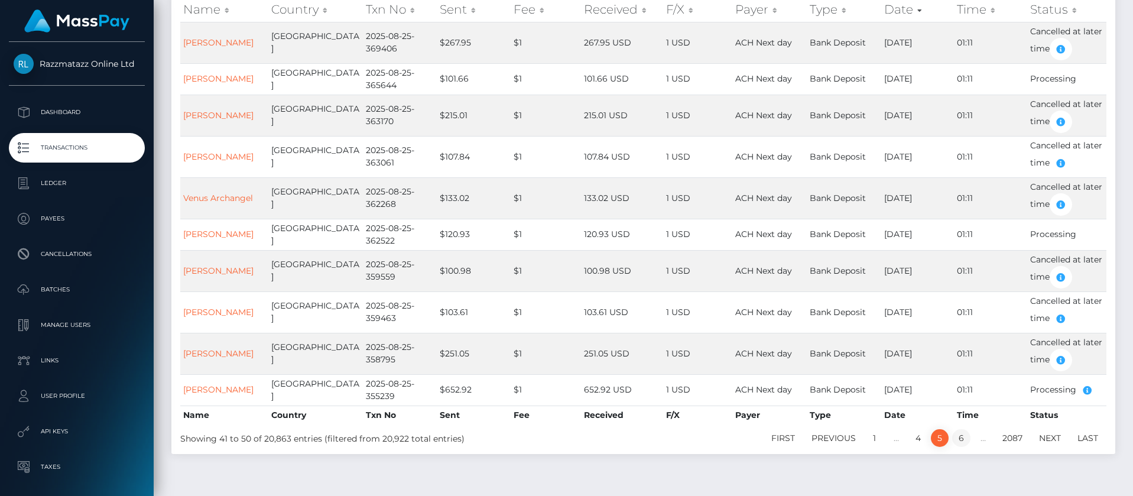
click at [962, 437] on link "6" at bounding box center [961, 438] width 18 height 18
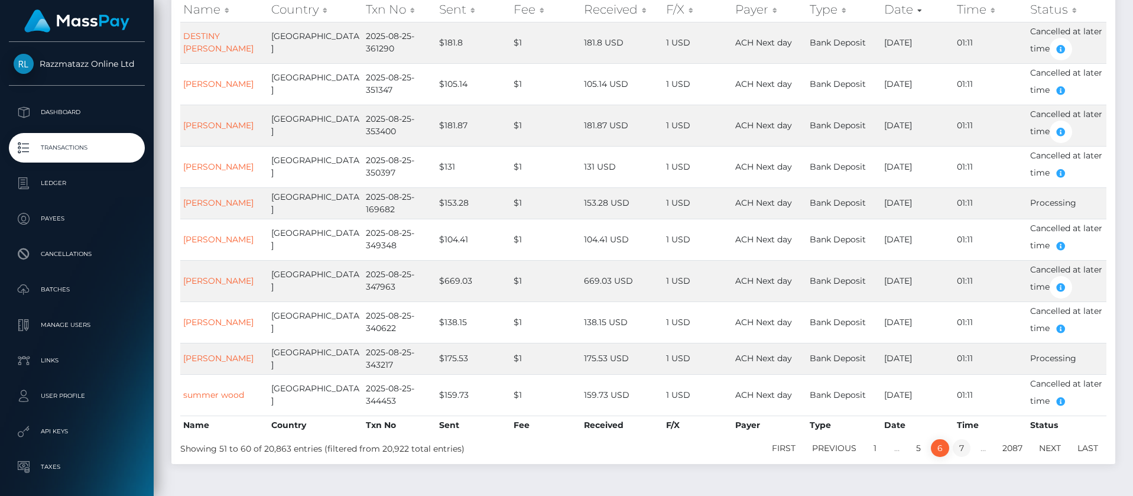
click at [963, 444] on link "7" at bounding box center [961, 448] width 18 height 18
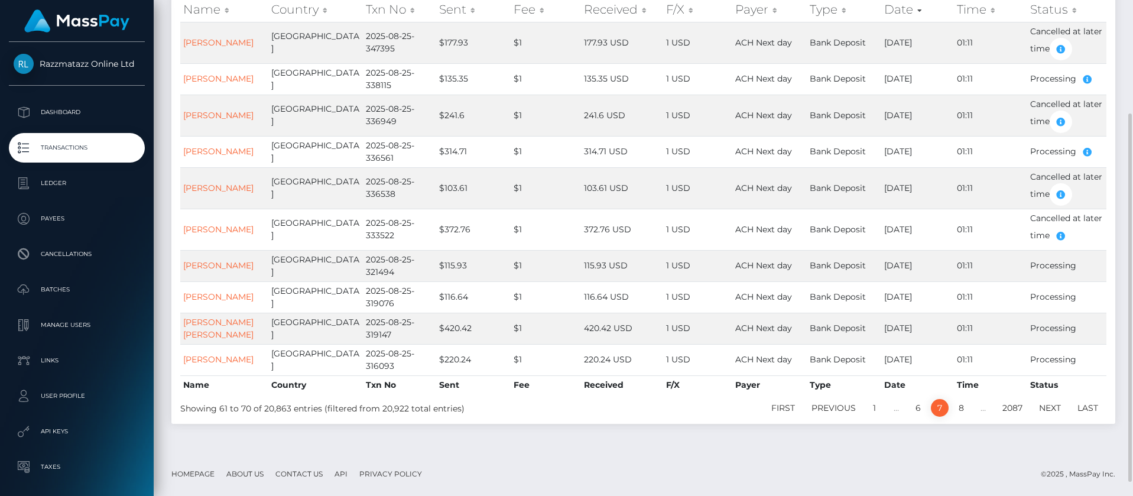
scroll to position [123, 0]
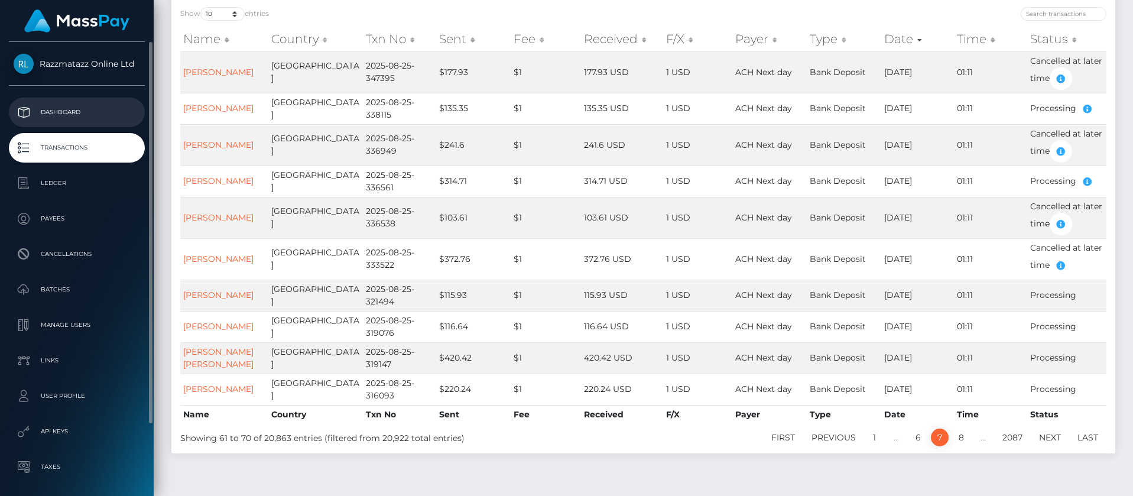
click at [105, 108] on p "Dashboard" at bounding box center [77, 112] width 126 height 18
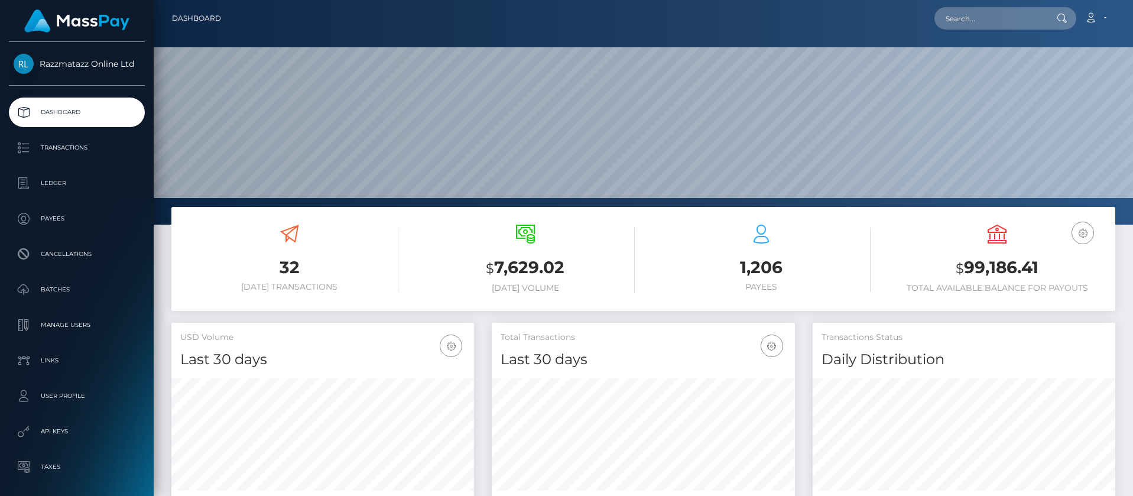
scroll to position [210, 303]
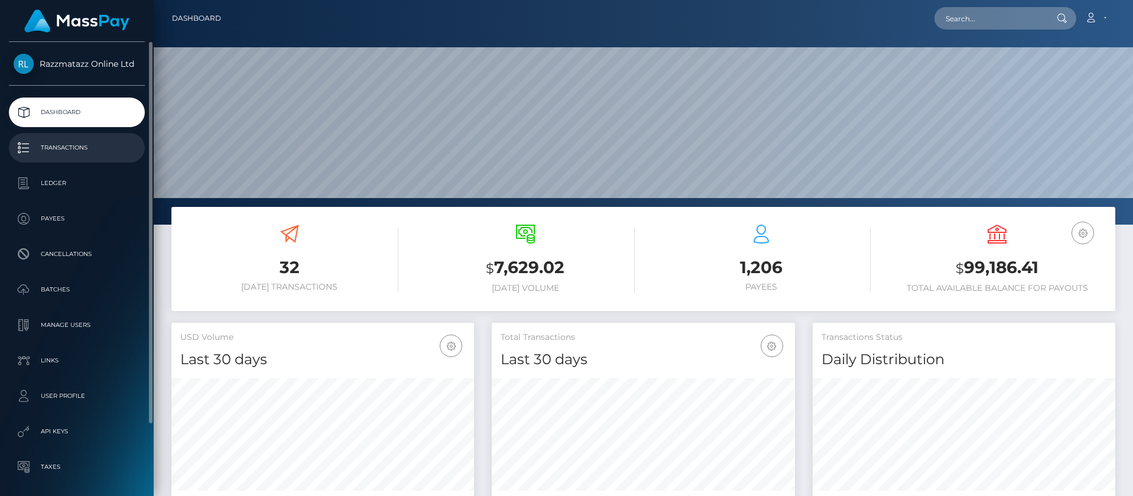
click at [78, 143] on p "Transactions" at bounding box center [77, 148] width 126 height 18
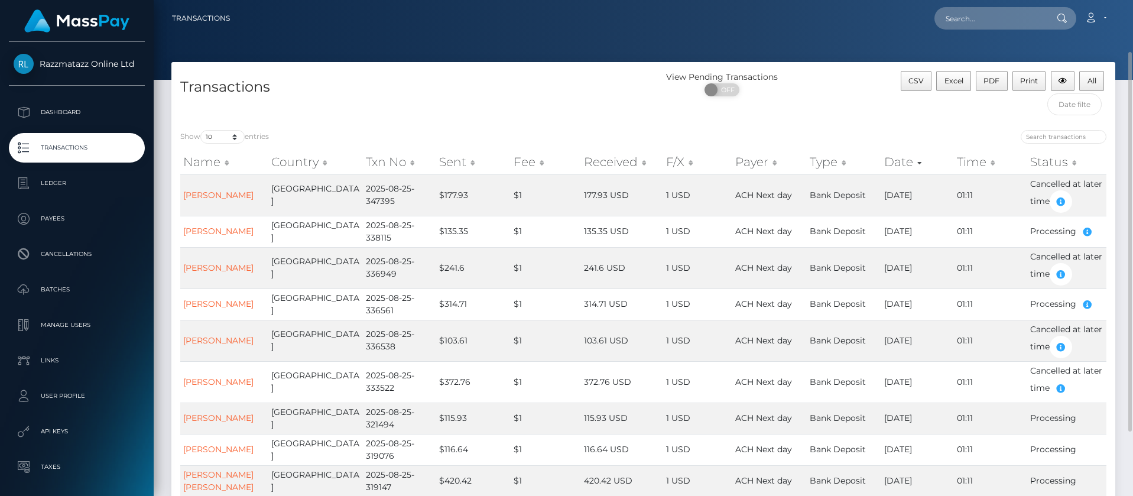
scroll to position [151, 0]
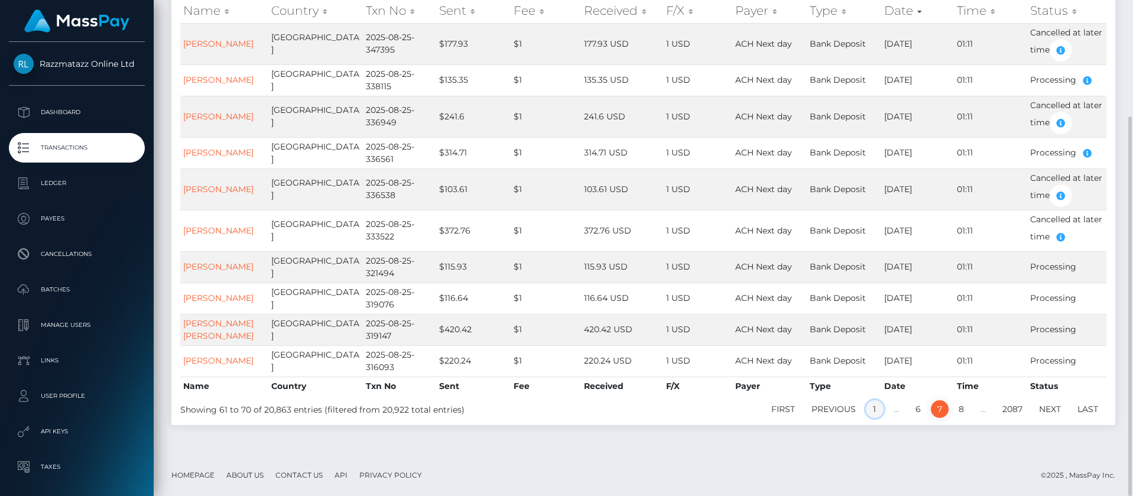
click at [873, 415] on link "1" at bounding box center [874, 409] width 18 height 18
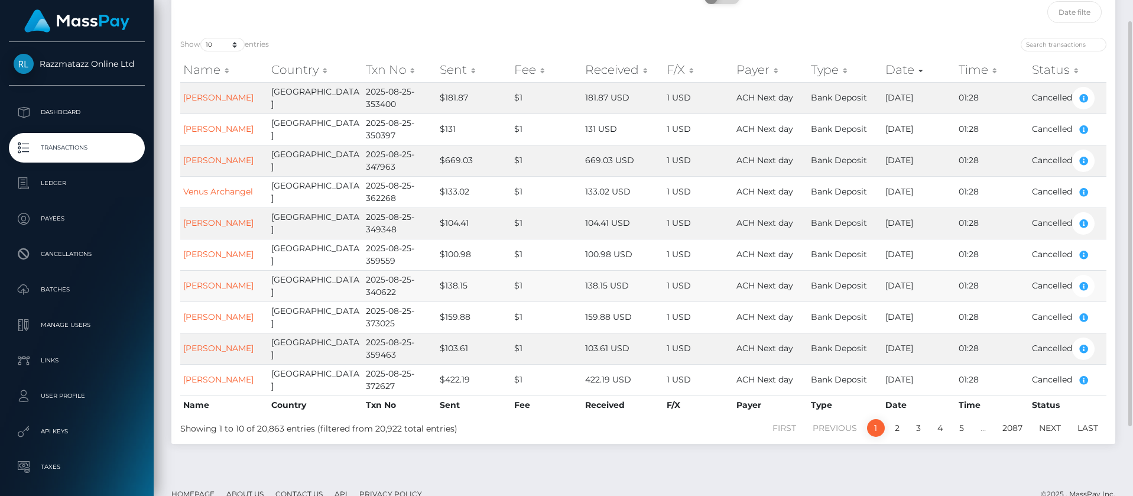
scroll to position [111, 0]
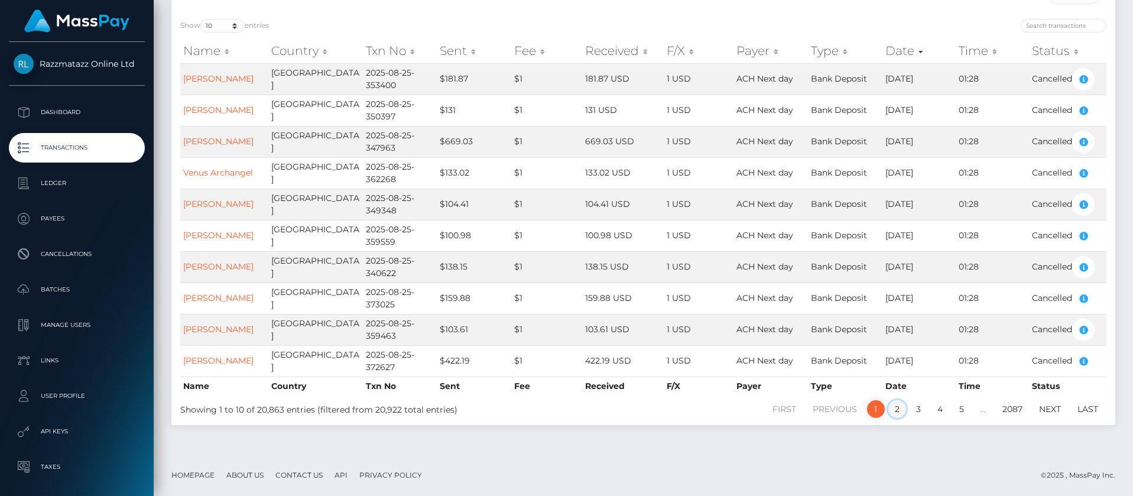
click at [899, 407] on link "2" at bounding box center [897, 409] width 18 height 18
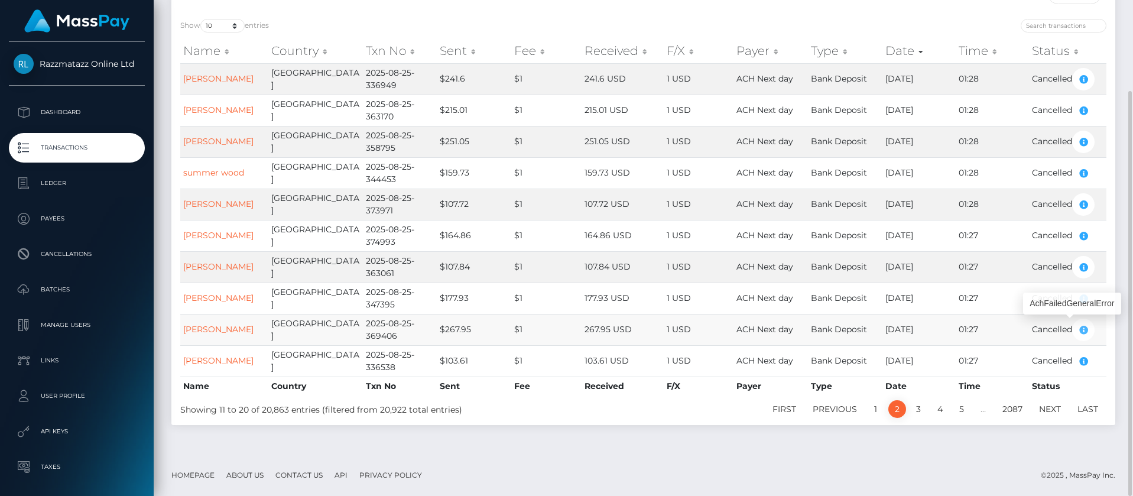
click at [1083, 331] on icon "button" at bounding box center [1083, 330] width 14 height 15
click at [1062, 226] on td "Cancelled" at bounding box center [1067, 235] width 77 height 31
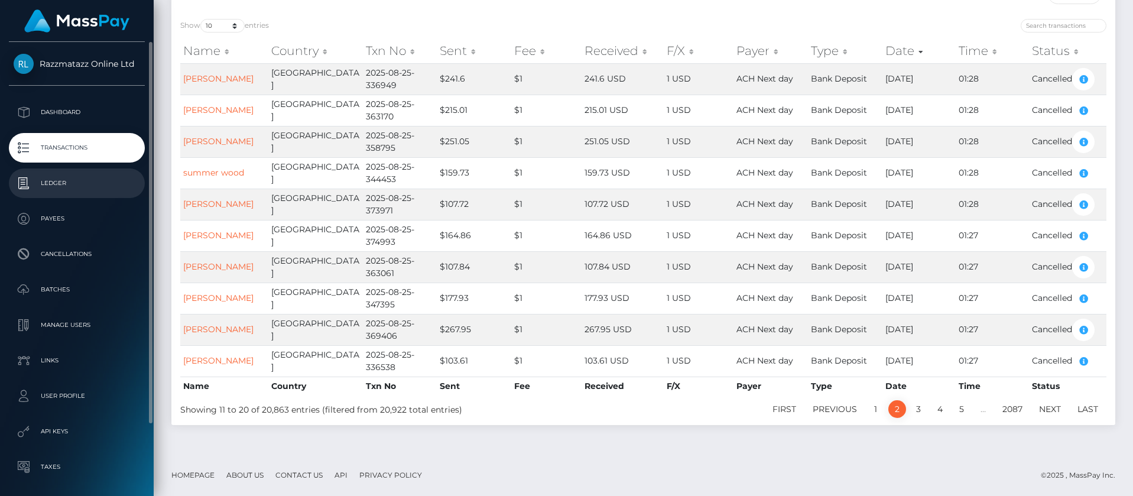
drag, startPoint x: 145, startPoint y: 108, endPoint x: 126, endPoint y: 109, distance: 18.4
click at [139, 108] on div "Razzmatazz Online Ltd Dashboard Transactions Ledger Payees Cancellations Links" at bounding box center [77, 267] width 154 height 451
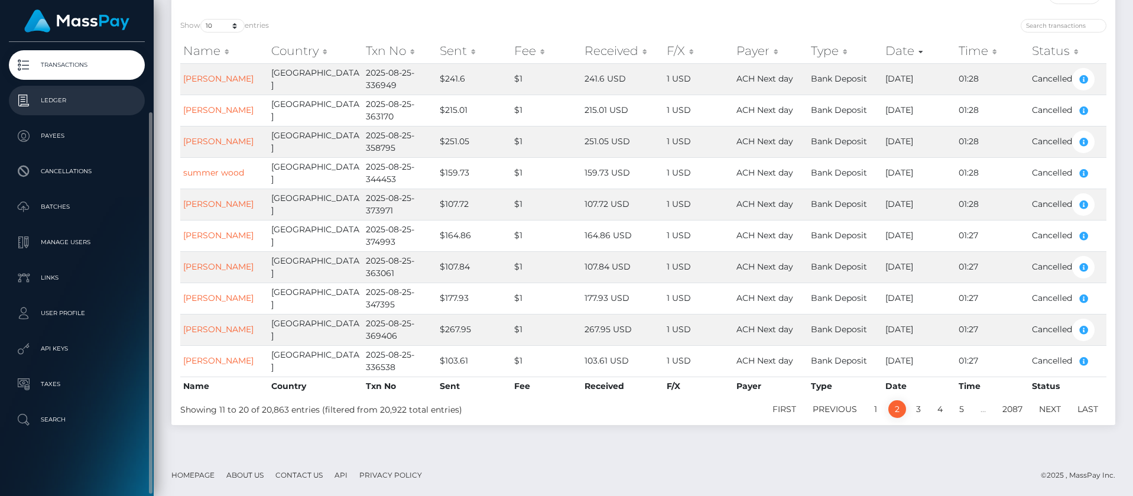
click at [105, 109] on p "Ledger" at bounding box center [77, 101] width 126 height 18
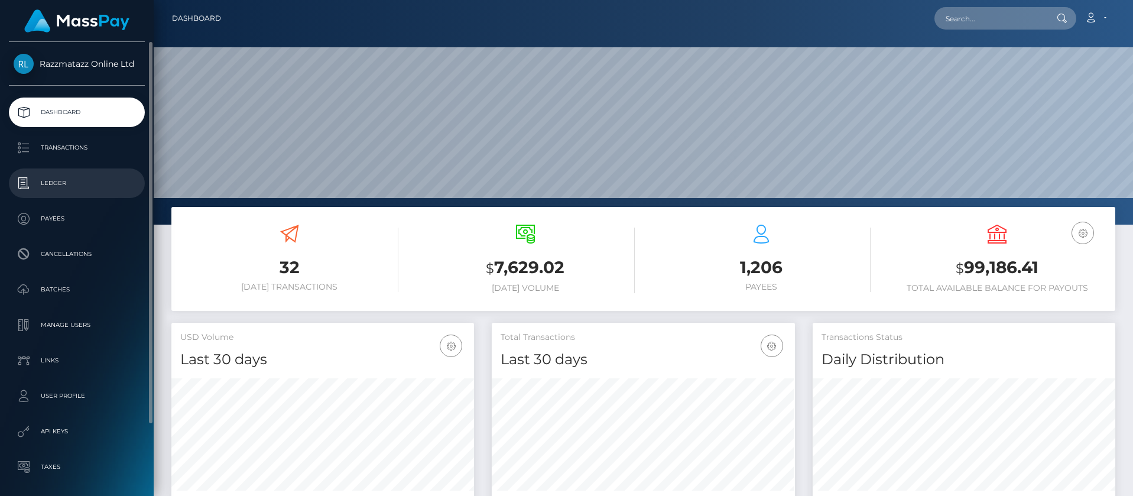
scroll to position [210, 303]
click at [66, 165] on ul "Dashboard Transactions Ledger Payees Cancellations Batches Links" at bounding box center [77, 306] width 154 height 419
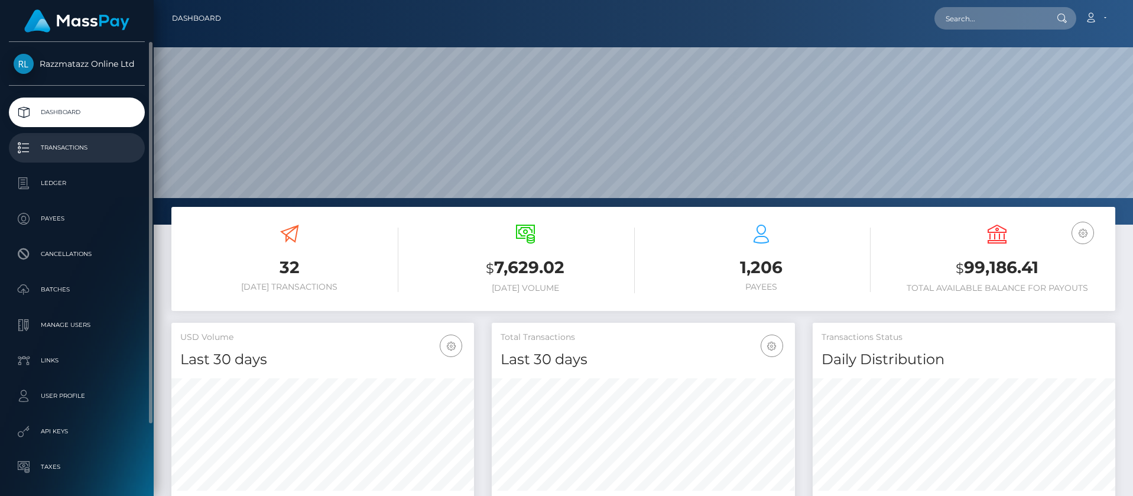
click at [69, 158] on link "Transactions" at bounding box center [77, 148] width 136 height 30
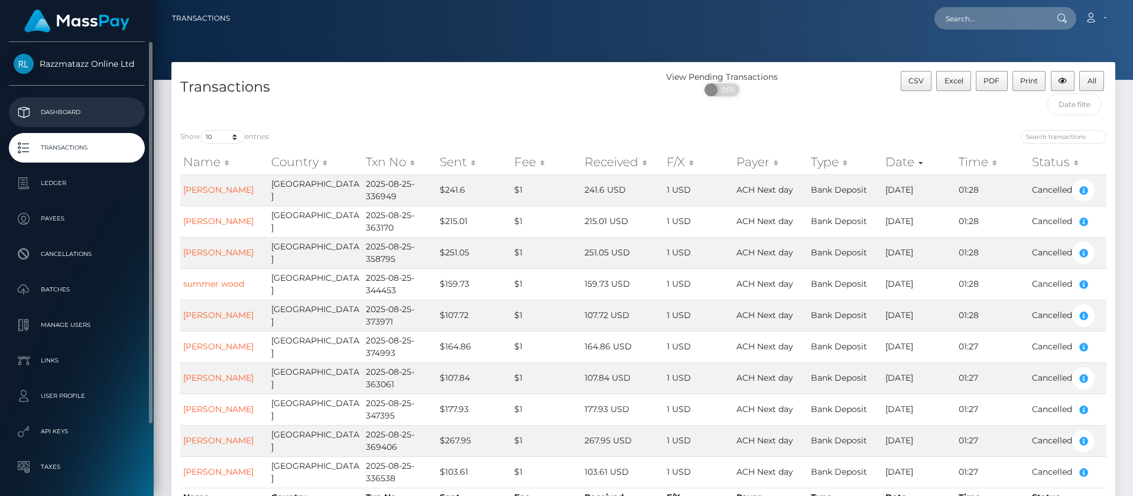
click at [32, 113] on p "Dashboard" at bounding box center [77, 112] width 126 height 18
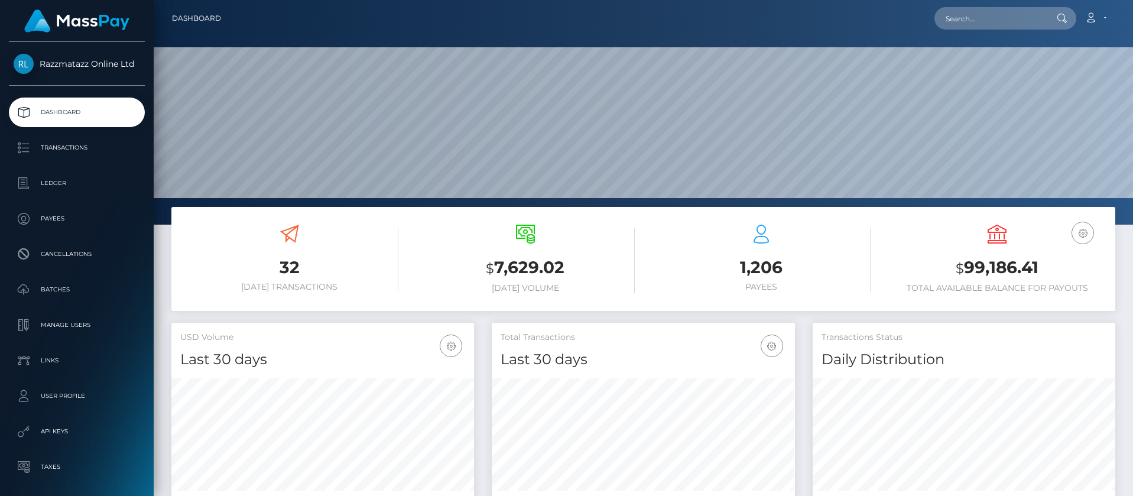
scroll to position [210, 303]
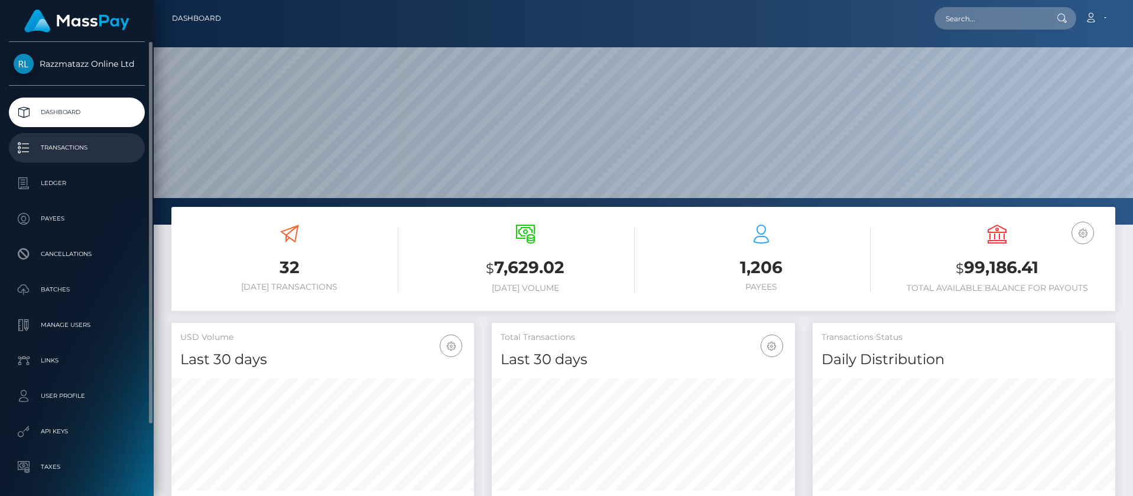
click at [110, 145] on p "Transactions" at bounding box center [77, 148] width 126 height 18
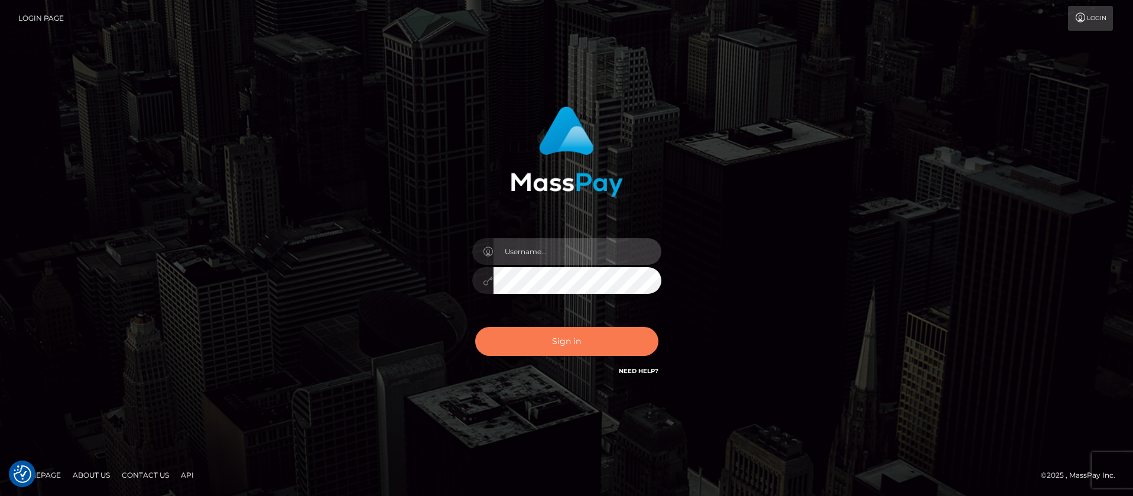
type input "balsaberisic"
click at [530, 334] on button "Sign in" at bounding box center [566, 341] width 183 height 29
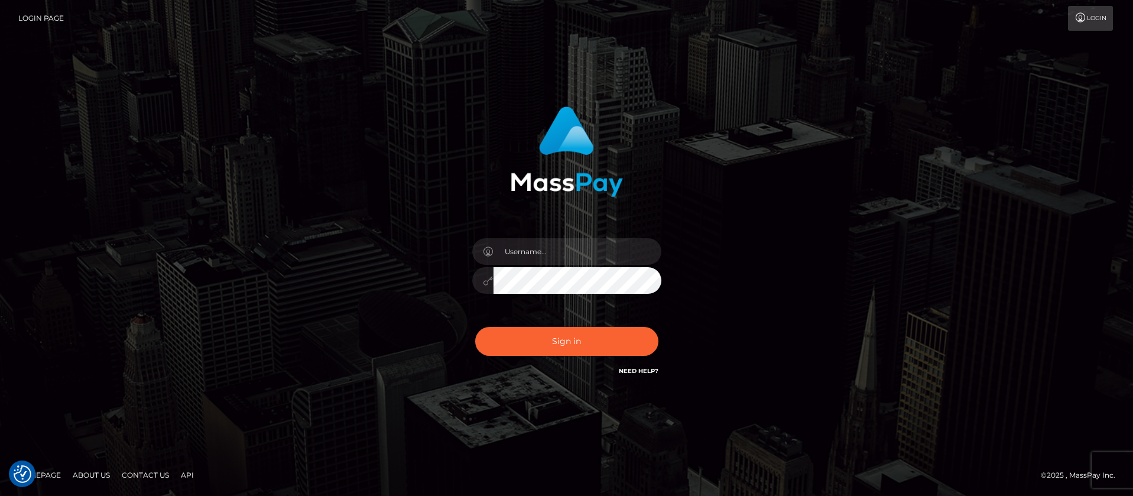
checkbox input "true"
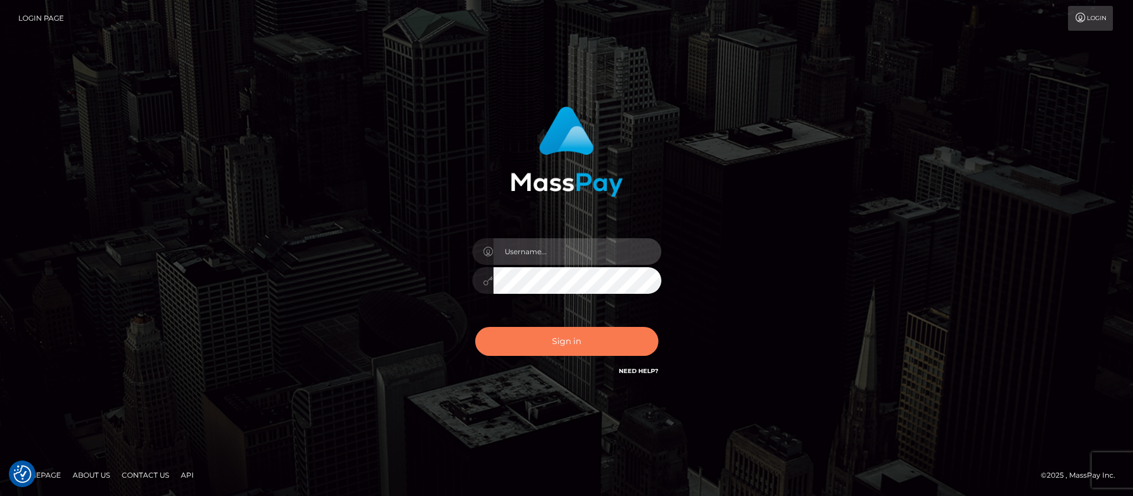
type input "balsaberisic"
click at [559, 337] on button "Sign in" at bounding box center [566, 341] width 183 height 29
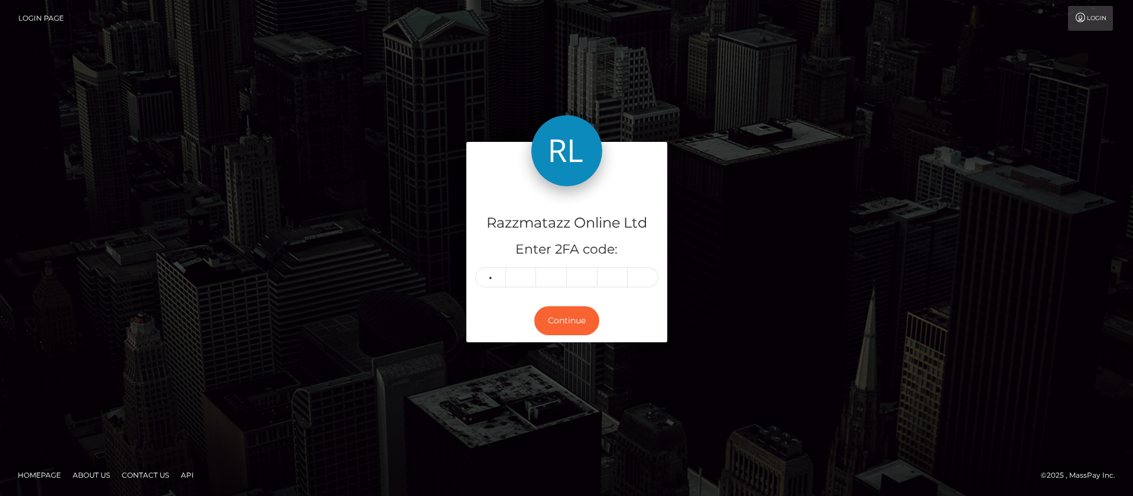
type input "5"
type input "7"
type input "5"
type input "6"
type input "2"
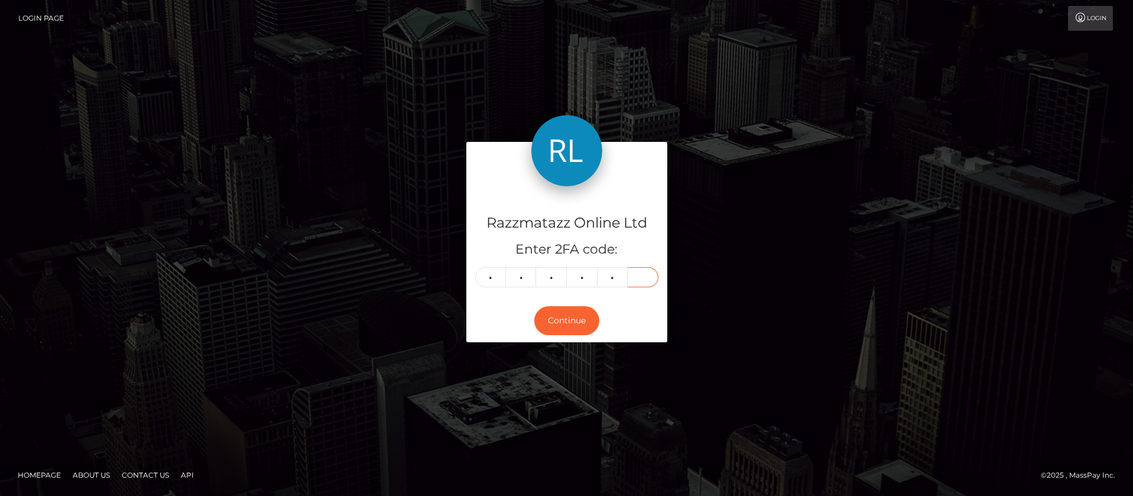
type input "9"
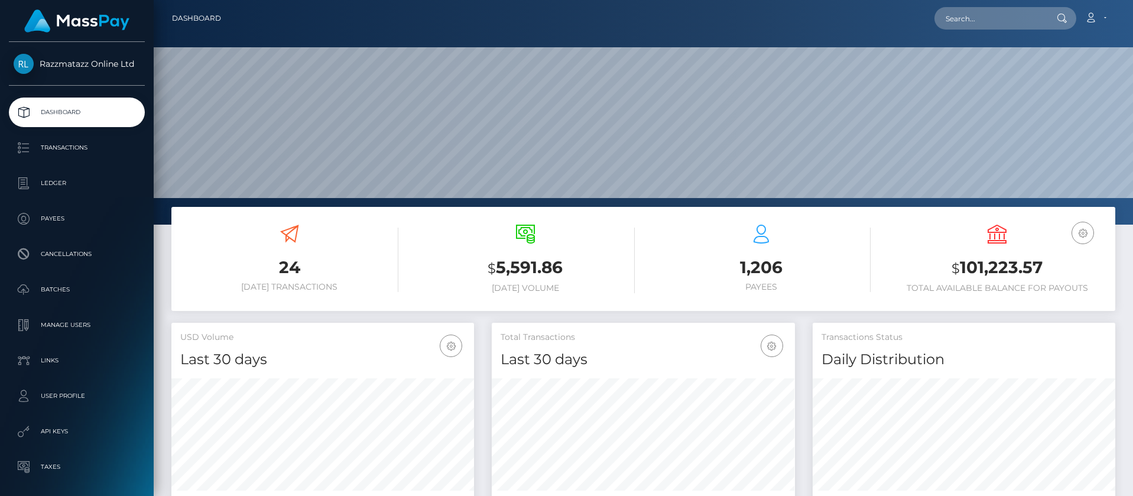
scroll to position [210, 303]
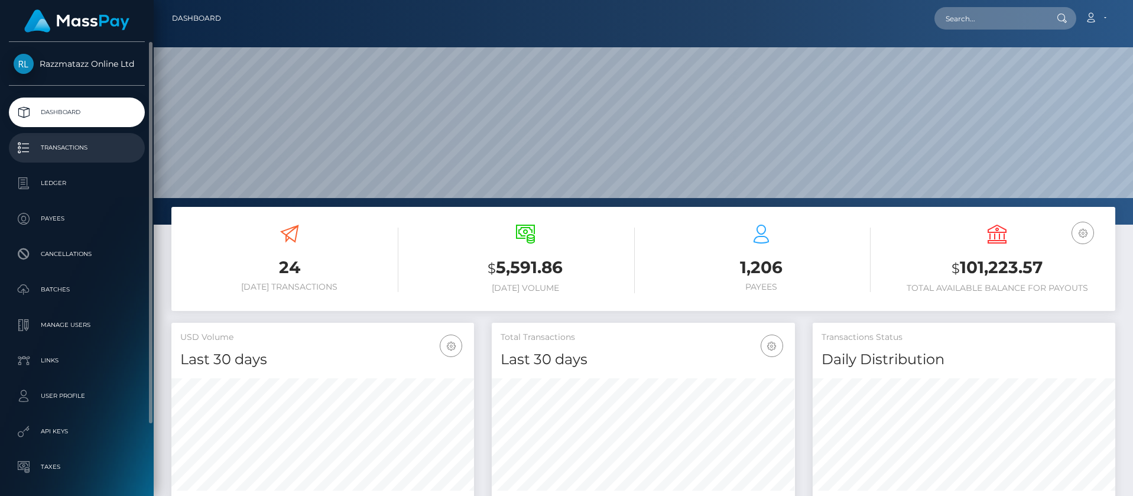
click at [80, 149] on p "Transactions" at bounding box center [77, 148] width 126 height 18
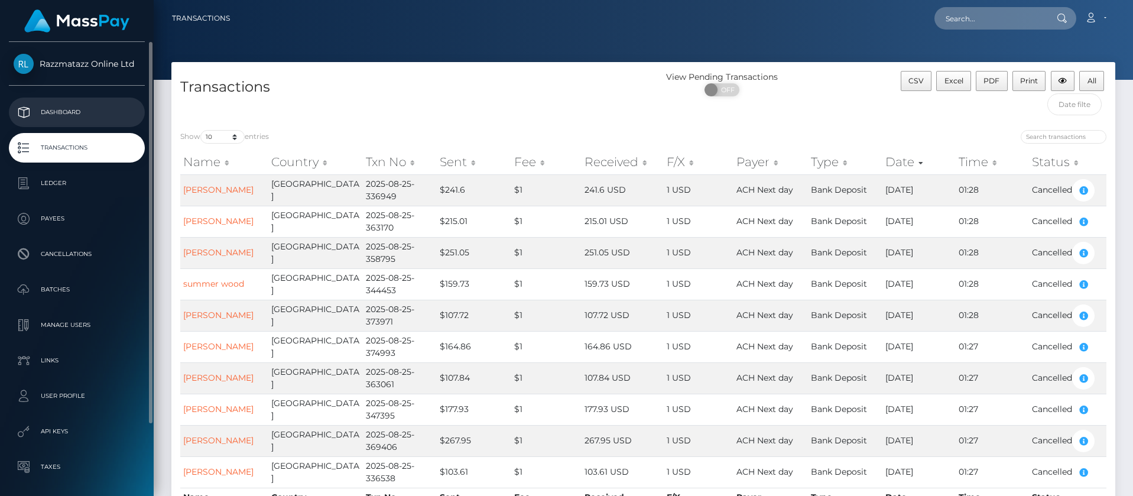
click at [129, 112] on p "Dashboard" at bounding box center [77, 112] width 126 height 18
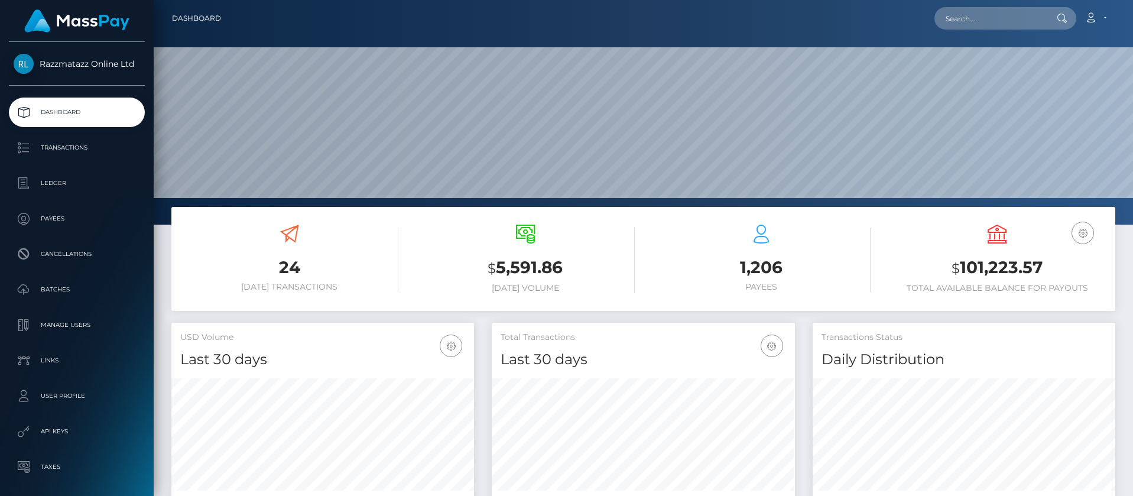
scroll to position [210, 303]
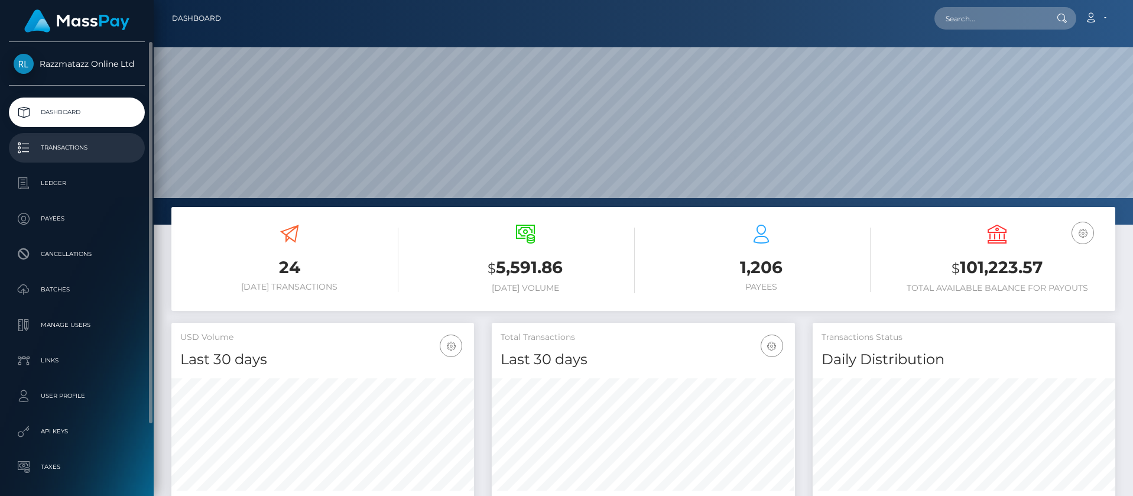
click at [97, 156] on p "Transactions" at bounding box center [77, 148] width 126 height 18
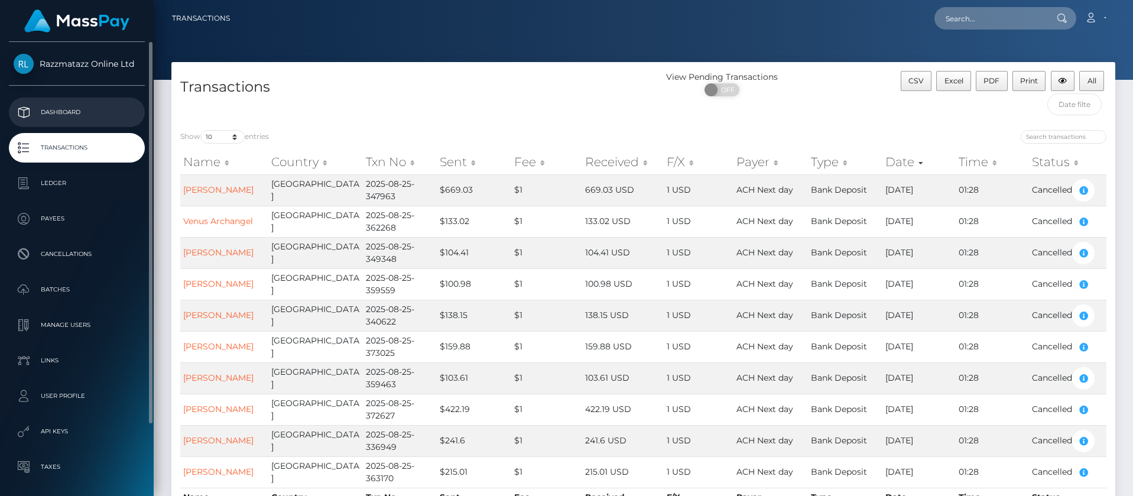
click at [87, 108] on p "Dashboard" at bounding box center [77, 112] width 126 height 18
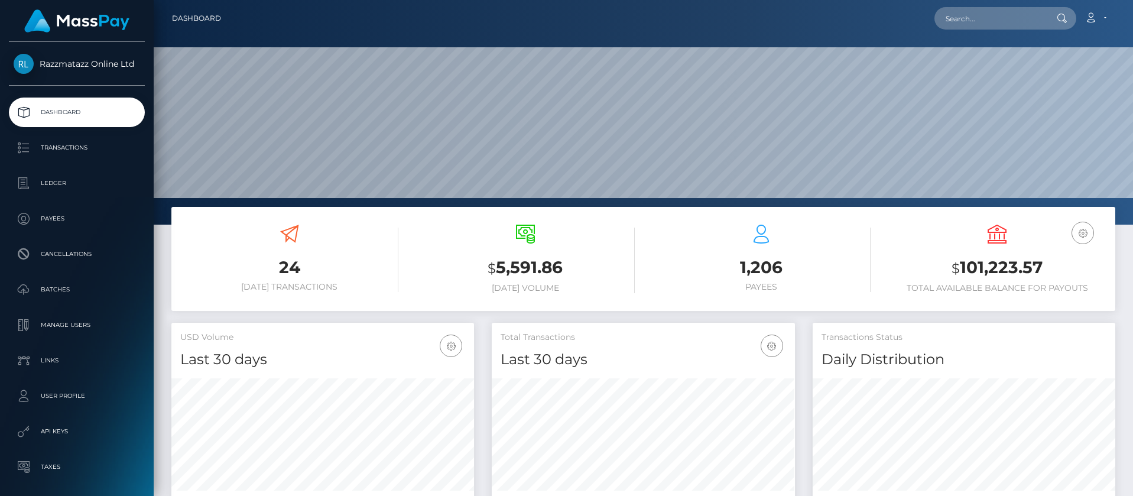
scroll to position [210, 303]
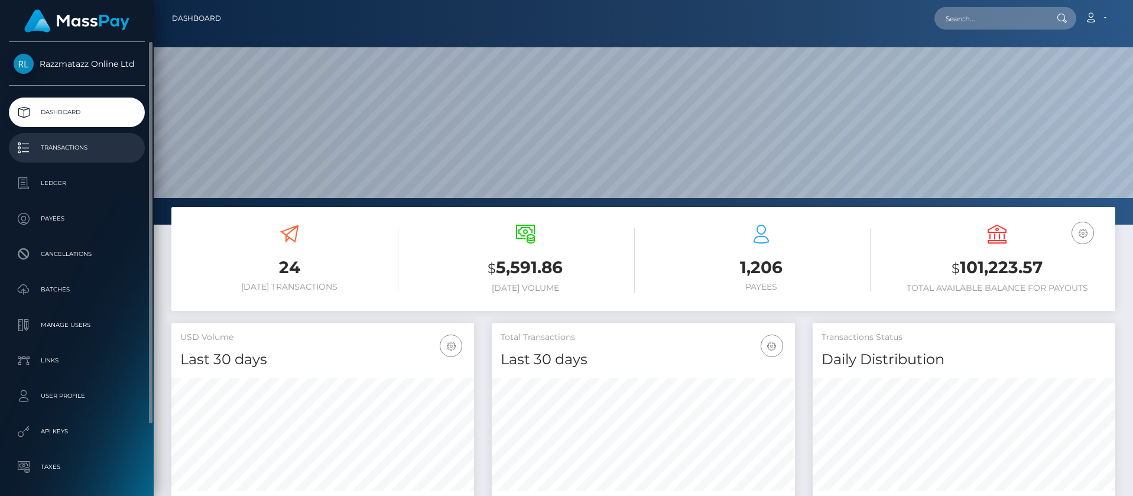
click at [83, 144] on p "Transactions" at bounding box center [77, 148] width 126 height 18
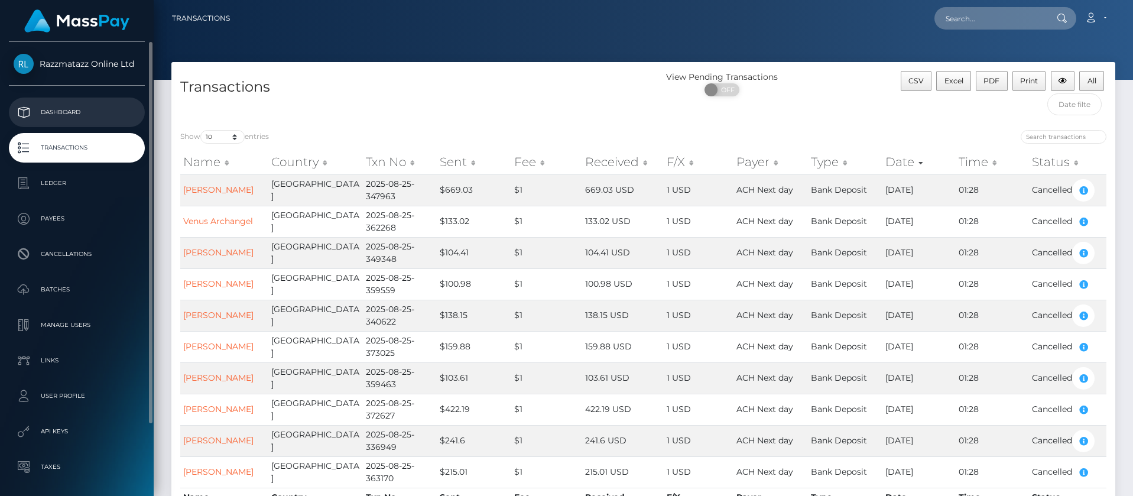
click at [92, 115] on p "Dashboard" at bounding box center [77, 112] width 126 height 18
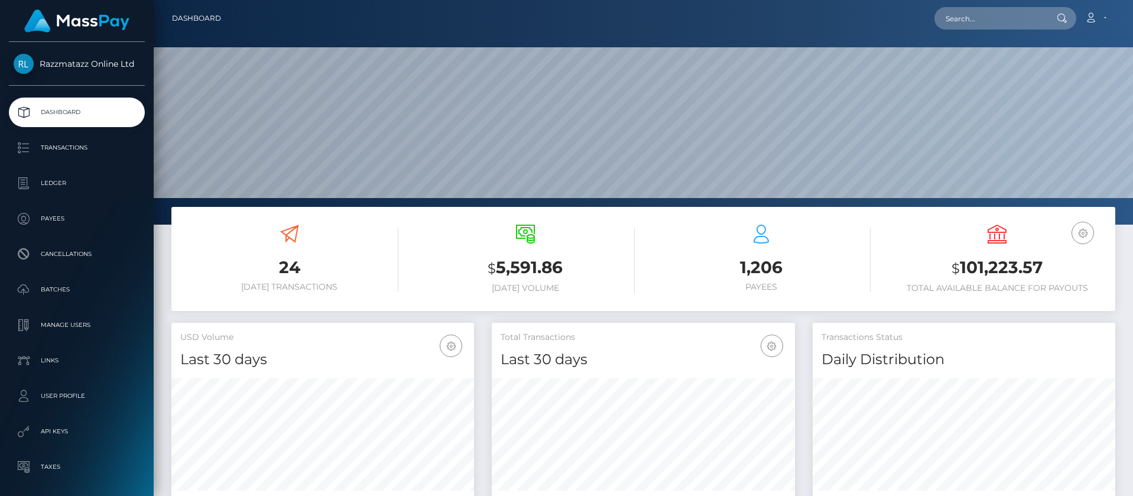
scroll to position [210, 303]
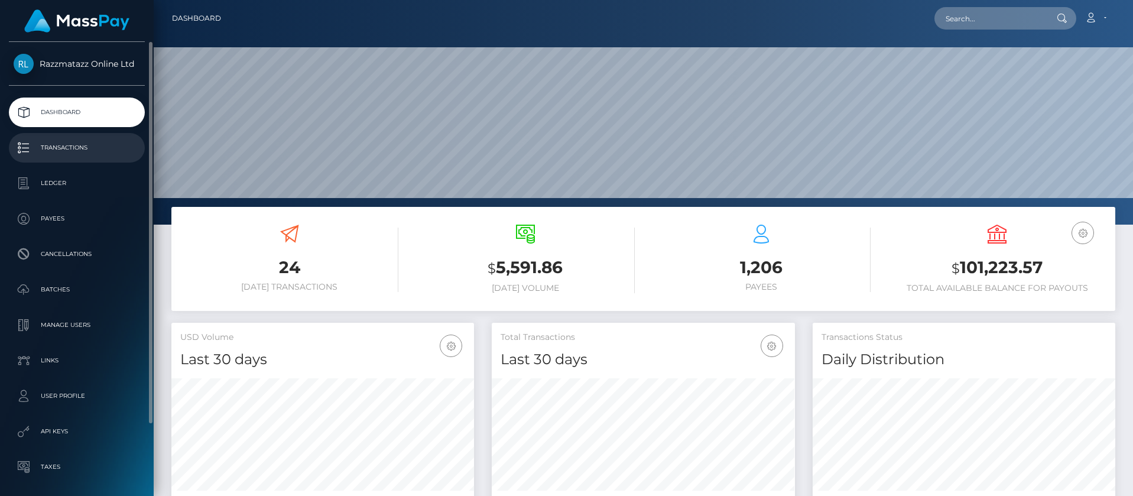
click at [106, 147] on p "Transactions" at bounding box center [77, 148] width 126 height 18
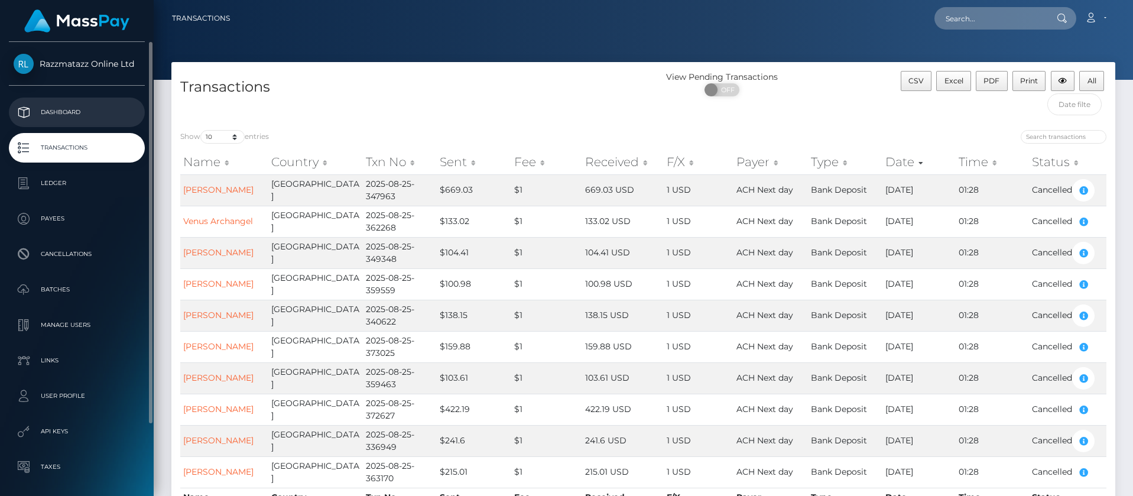
click at [74, 115] on p "Dashboard" at bounding box center [77, 112] width 126 height 18
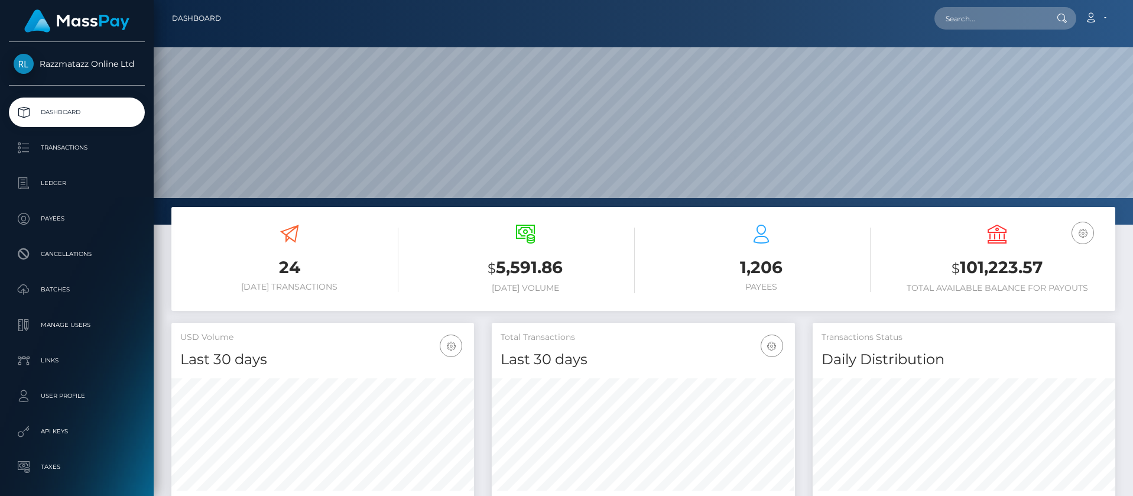
scroll to position [210, 303]
